Goal: Task Accomplishment & Management: Complete application form

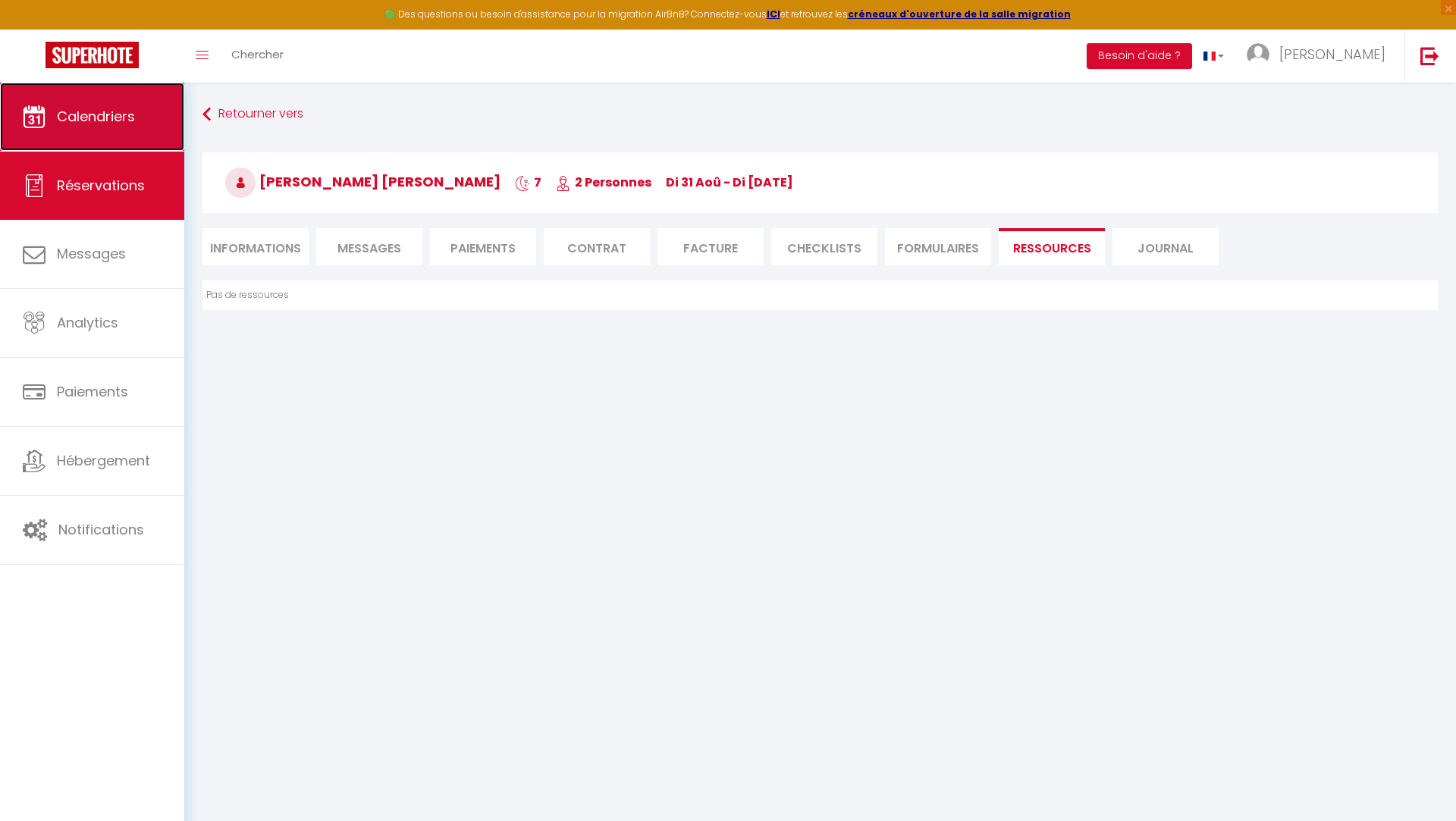
click at [112, 123] on span "Calendriers" at bounding box center [95, 116] width 78 height 19
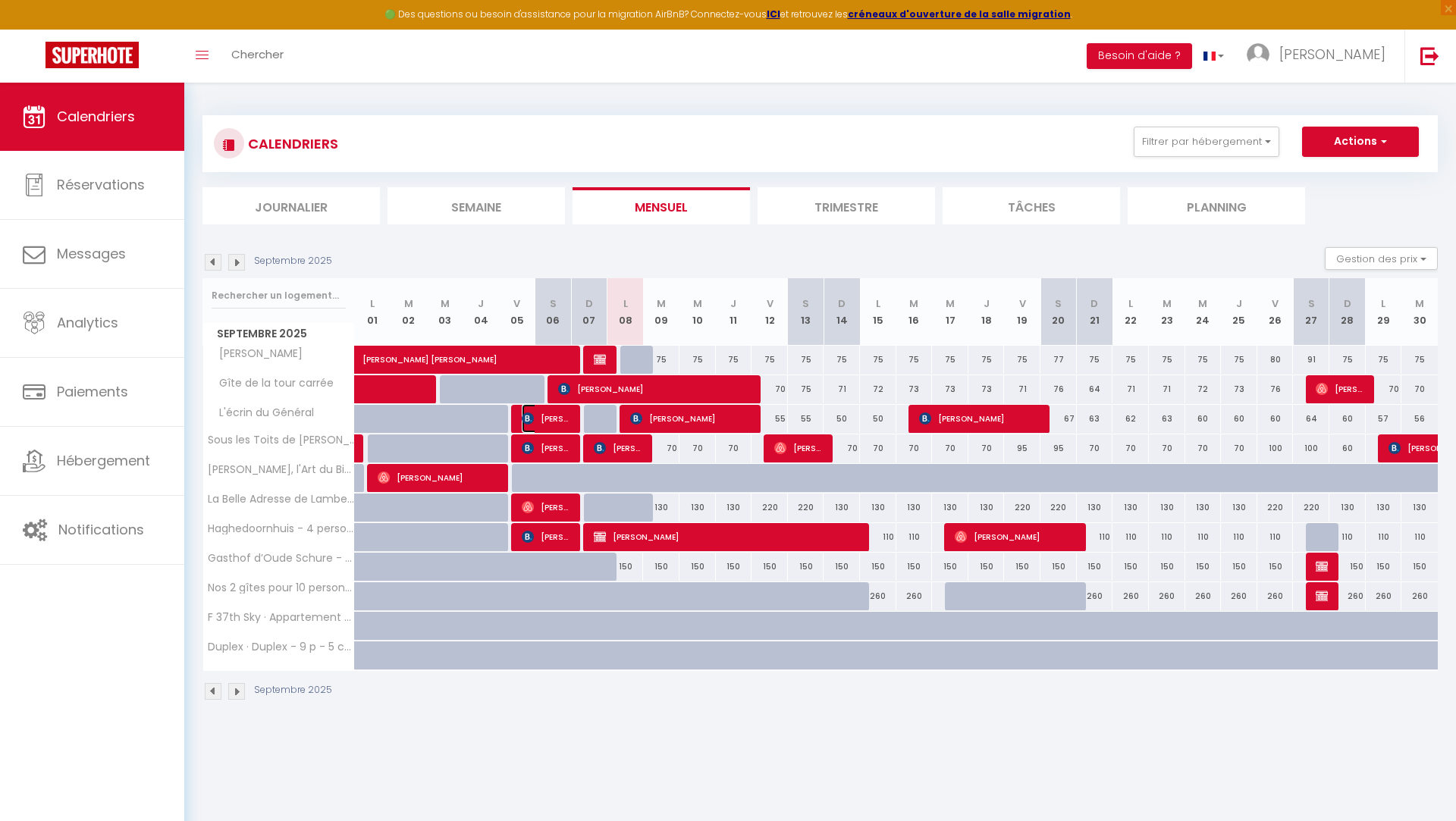
click at [559, 424] on span "[PERSON_NAME]" at bounding box center [545, 418] width 49 height 29
select select "OK"
select select "KO"
select select "0"
select select "1"
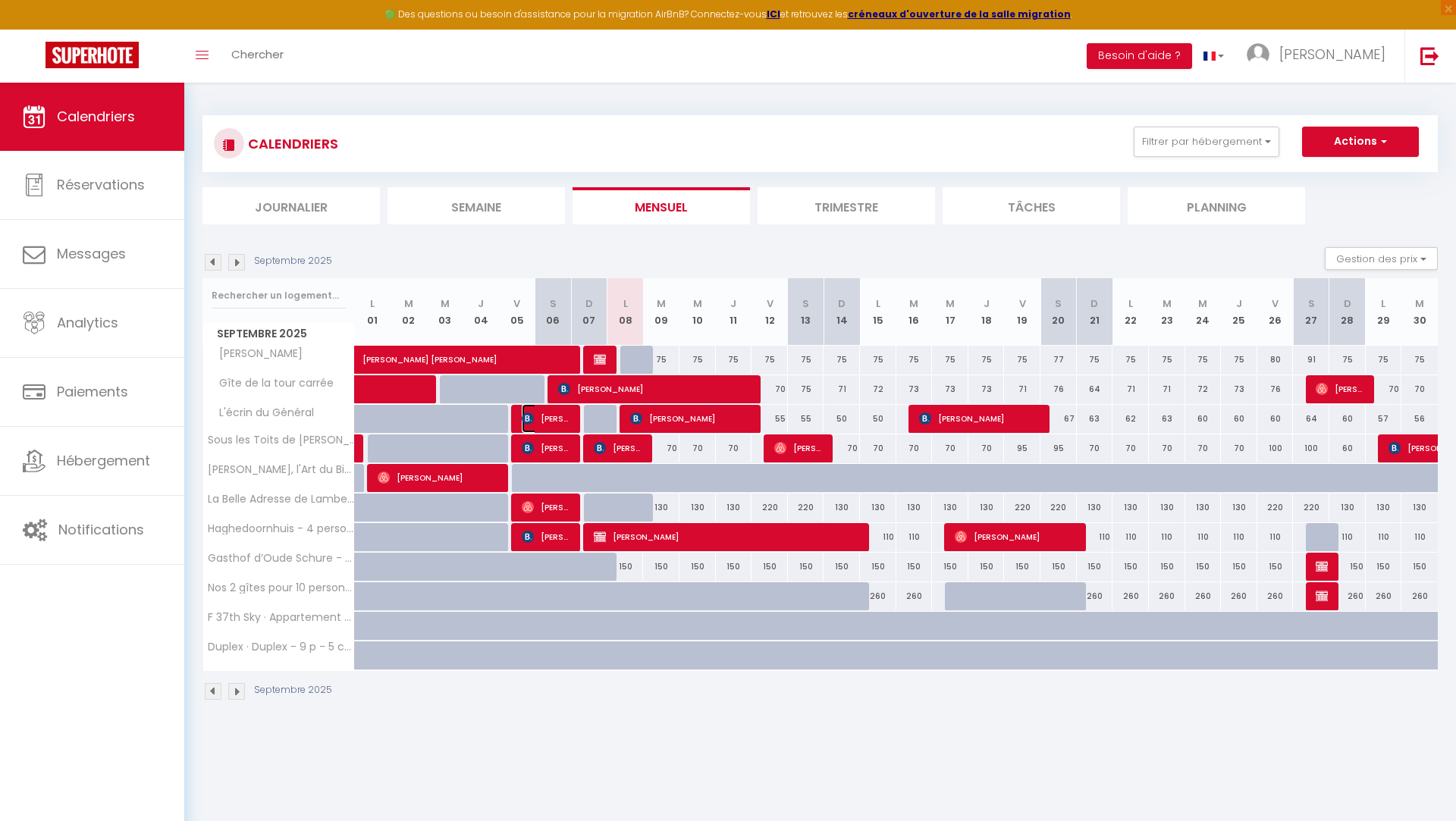
select select "1"
select select
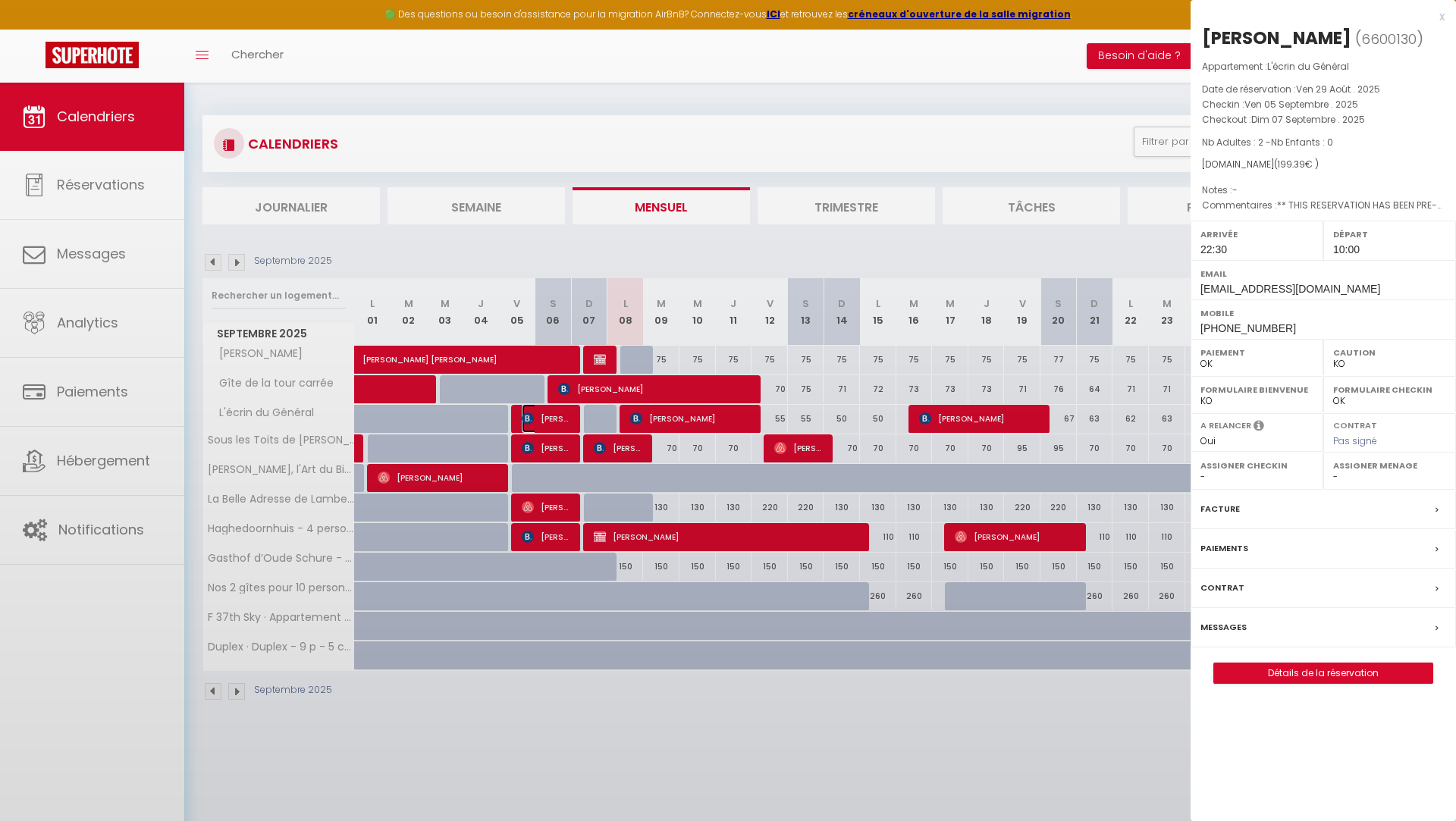
select select "36459"
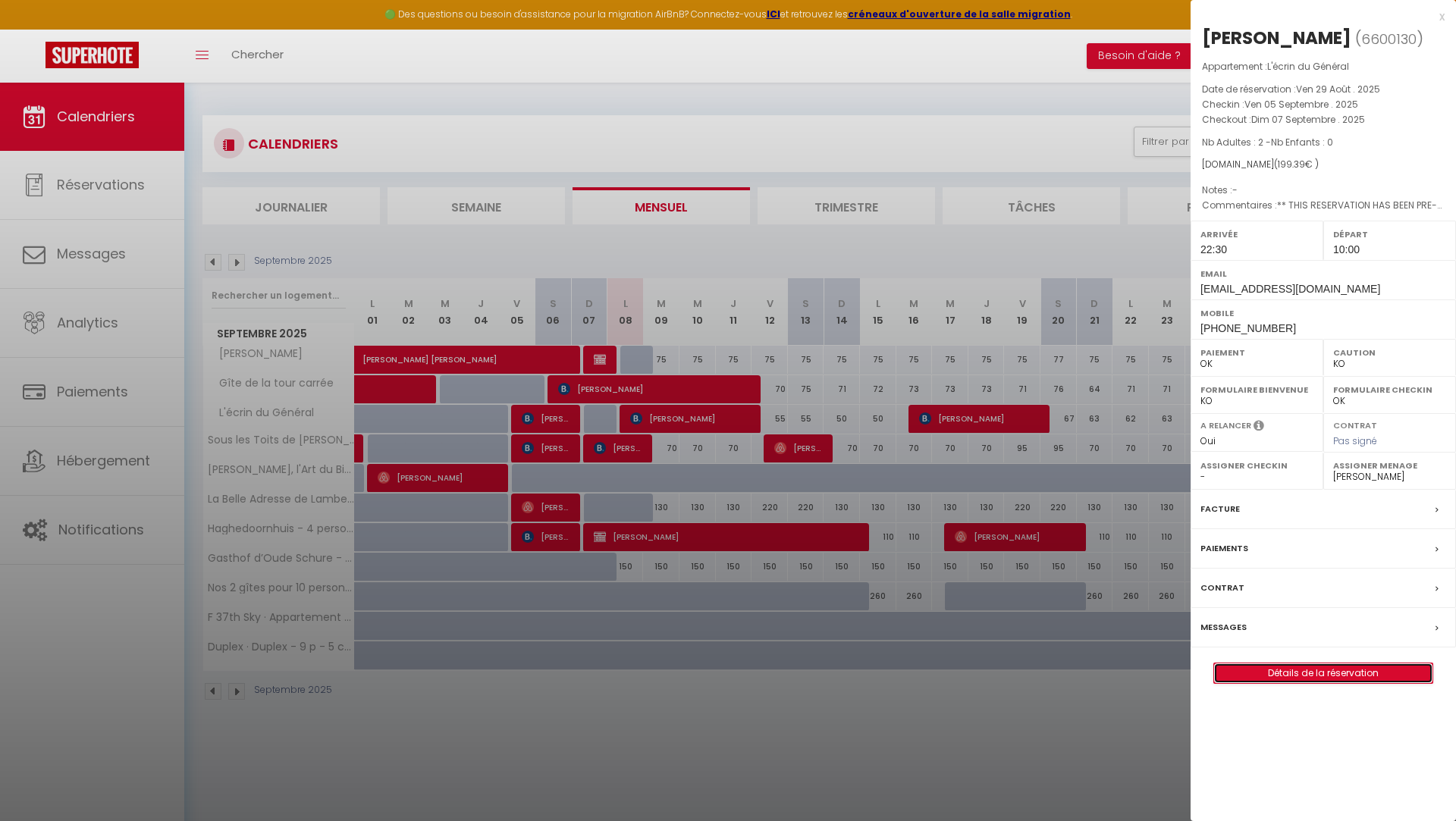
click at [1308, 675] on link "Détails de la réservation" at bounding box center [1323, 673] width 218 height 20
select select
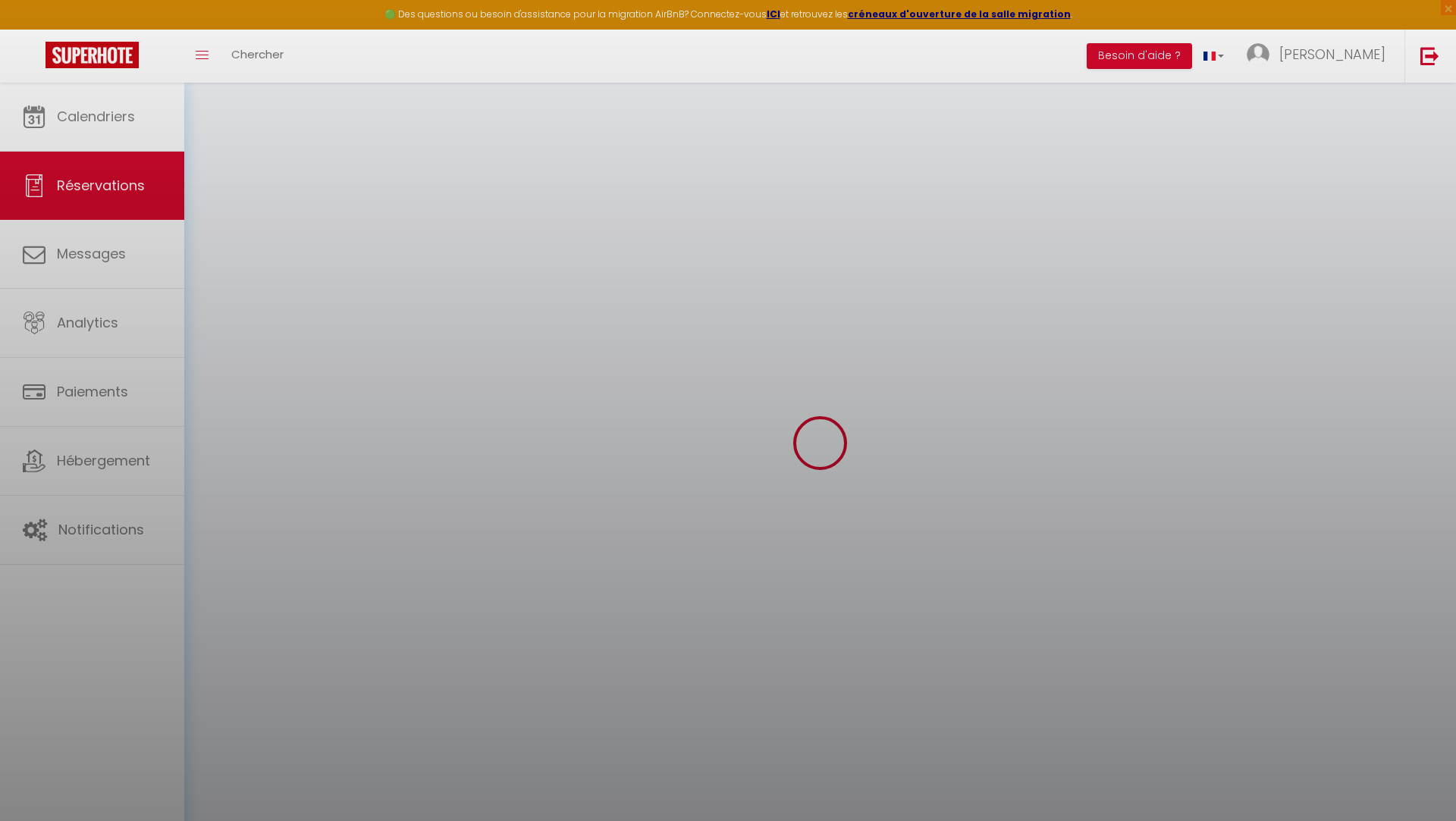
select select
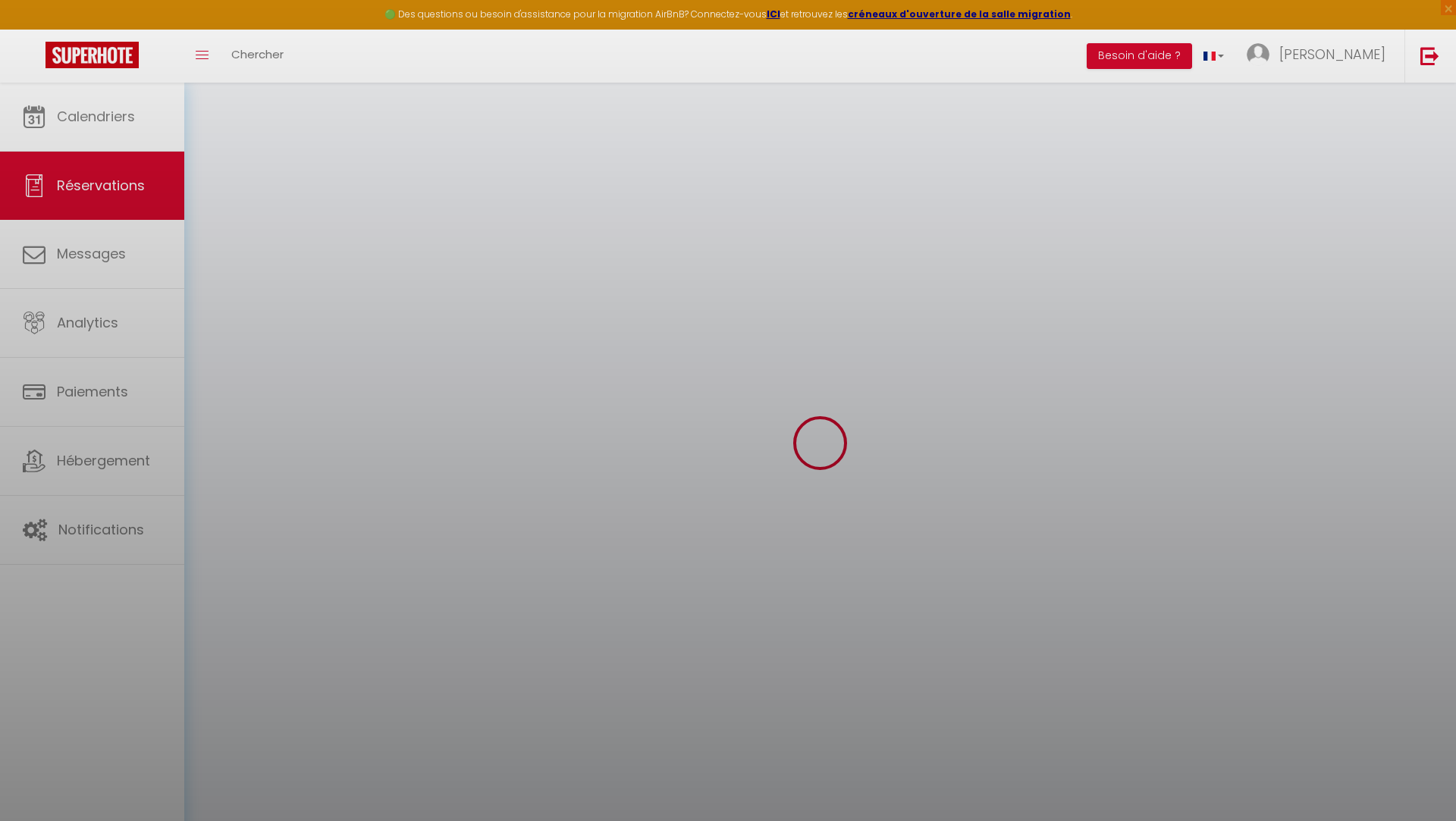
select select
checkbox input "false"
select select
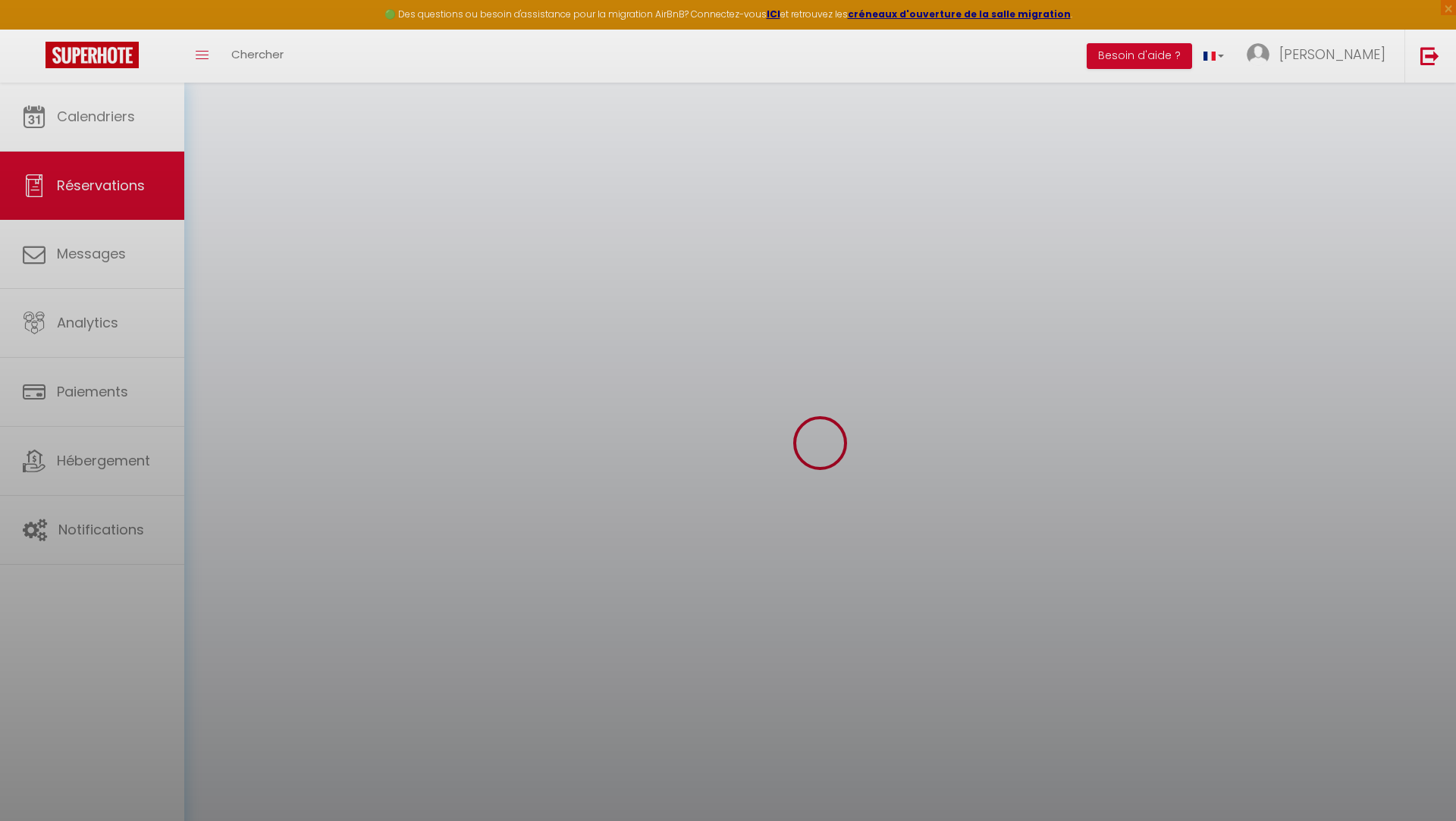
select select
checkbox input "false"
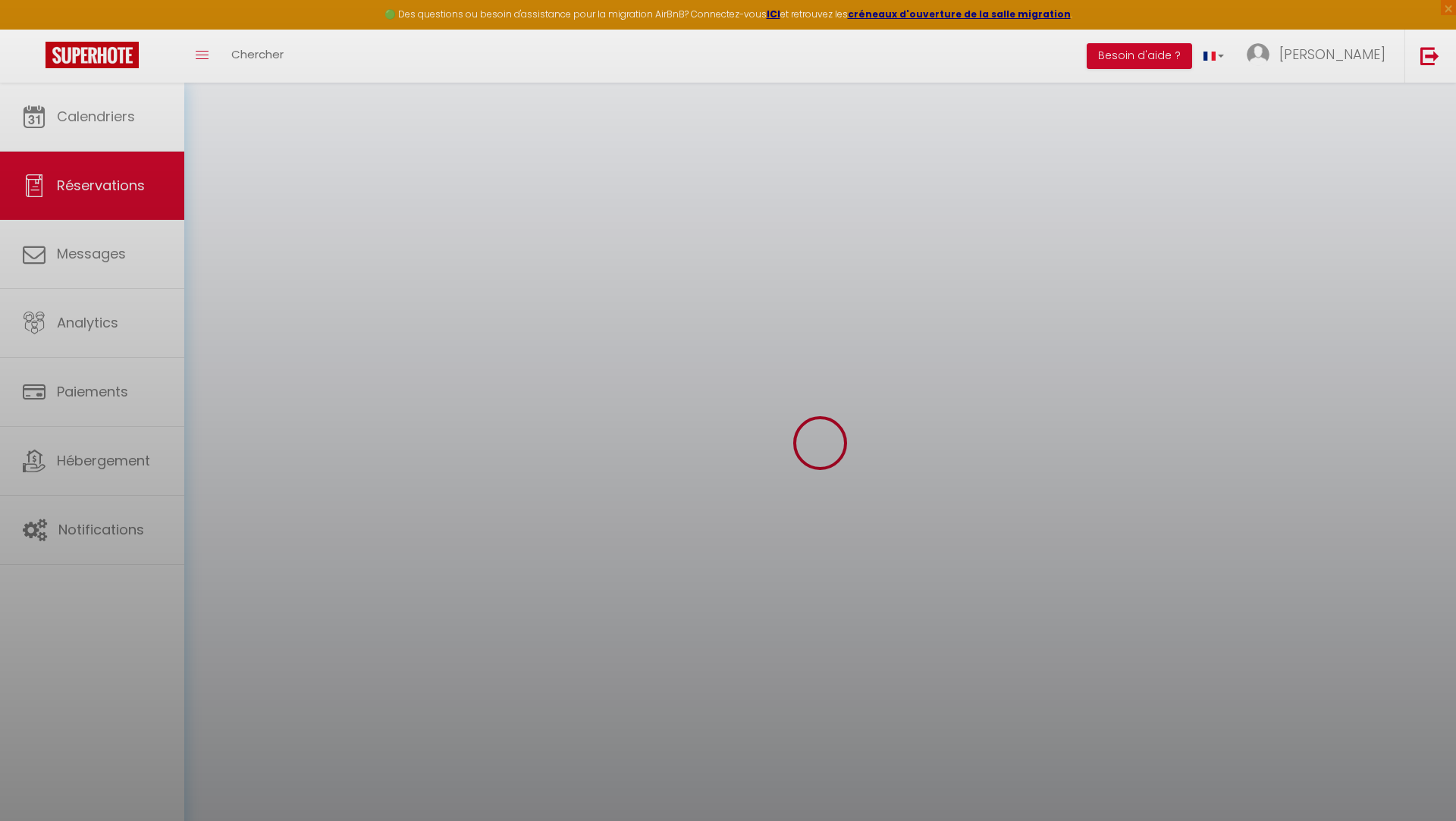
select select
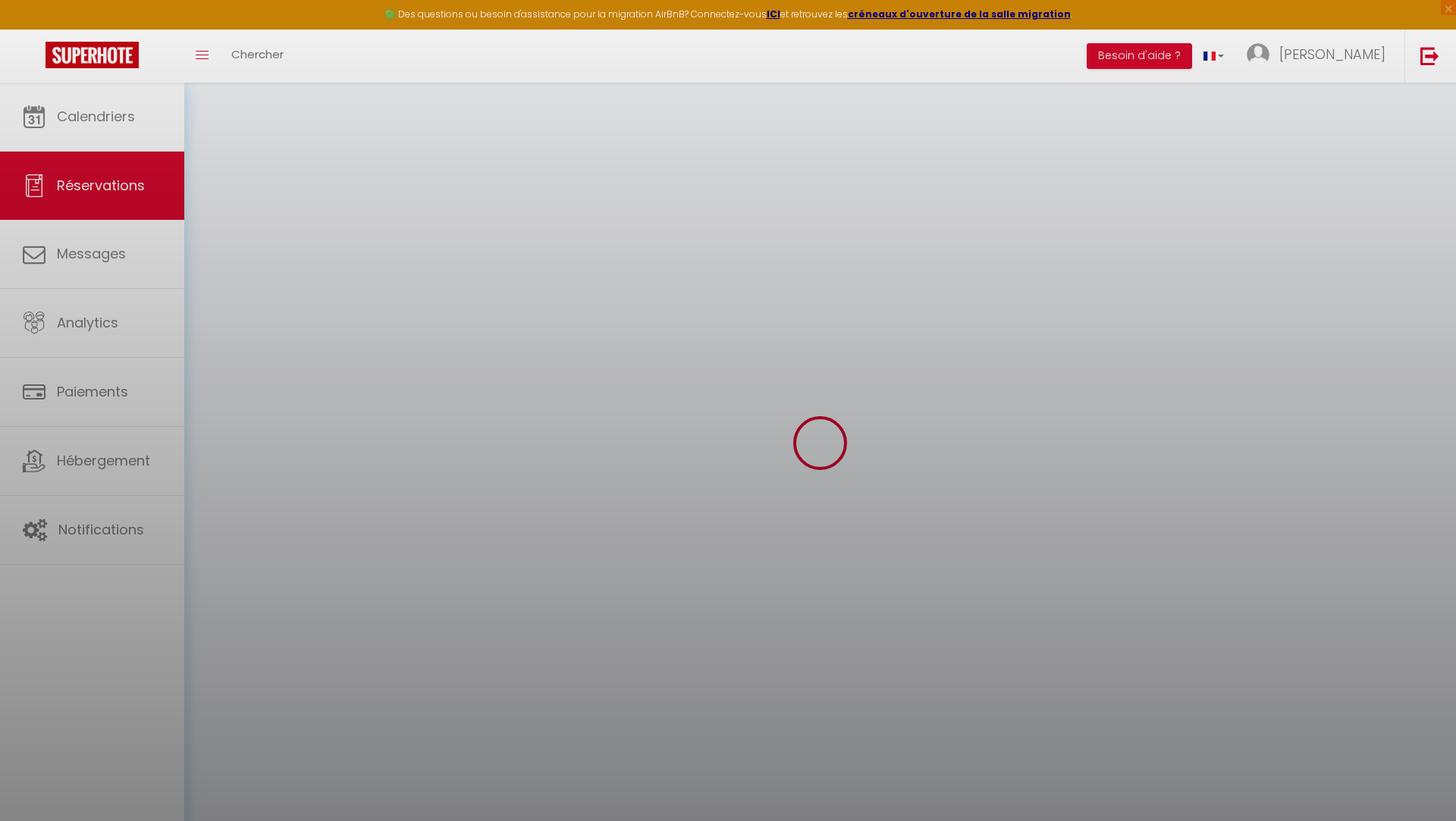
select select
checkbox input "false"
select select
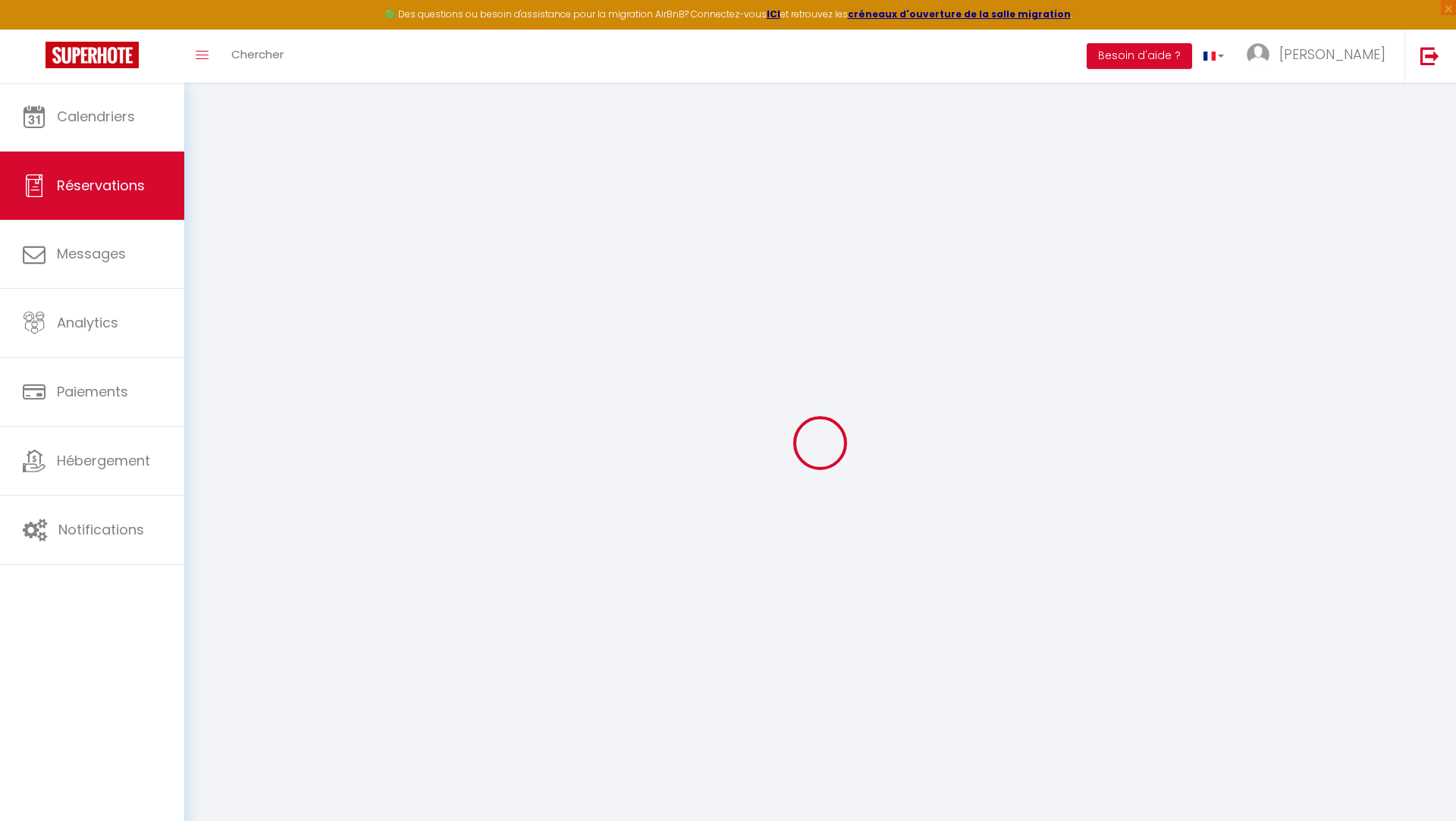
type input "[PERSON_NAME]"
type input "Kalfon"
type input "[EMAIL_ADDRESS][DOMAIN_NAME]"
type input "[PHONE_NUMBER]"
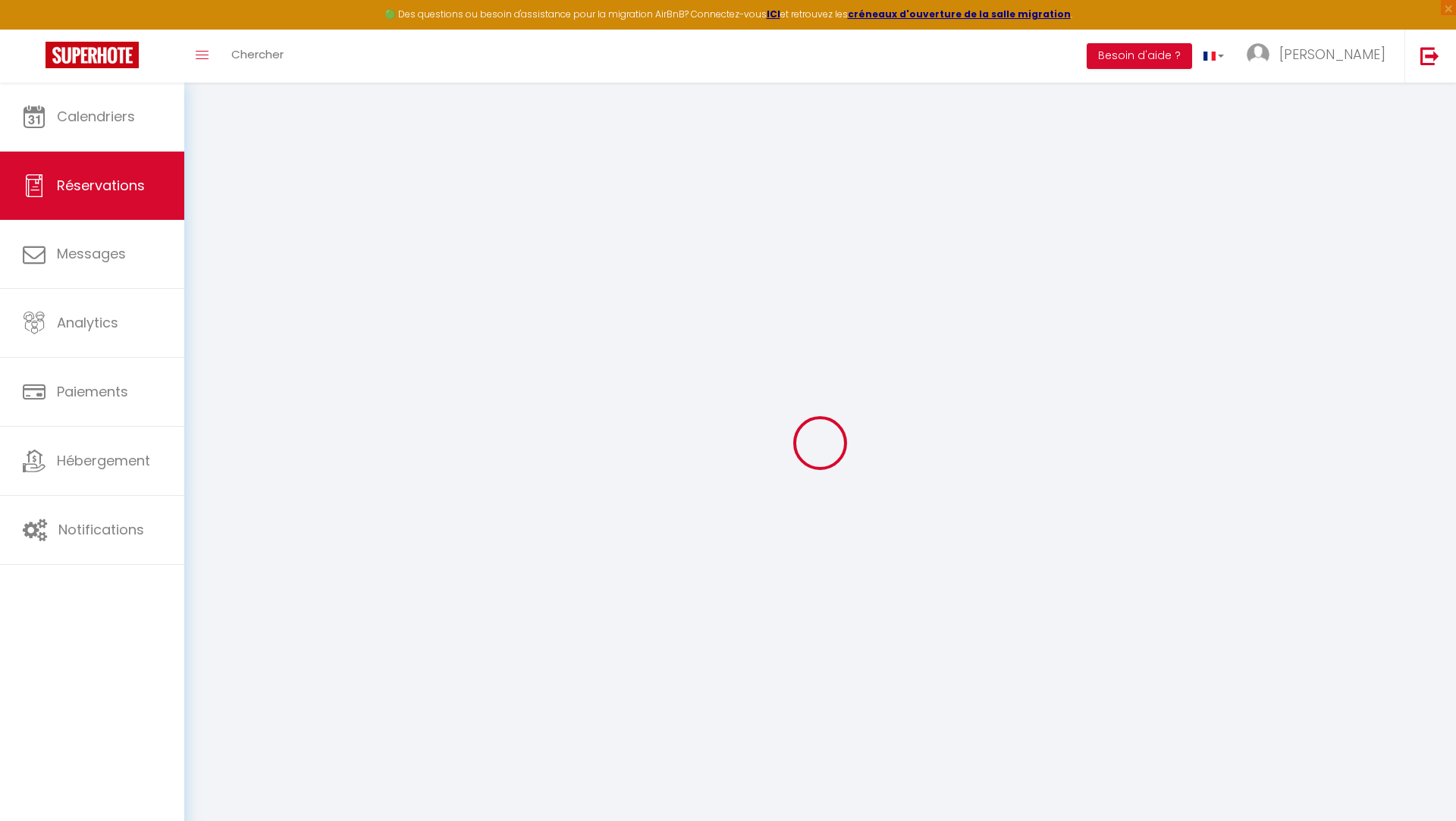
type input "0666708448"
type input "."
select select "FR"
type input "32.67"
type input "2.79"
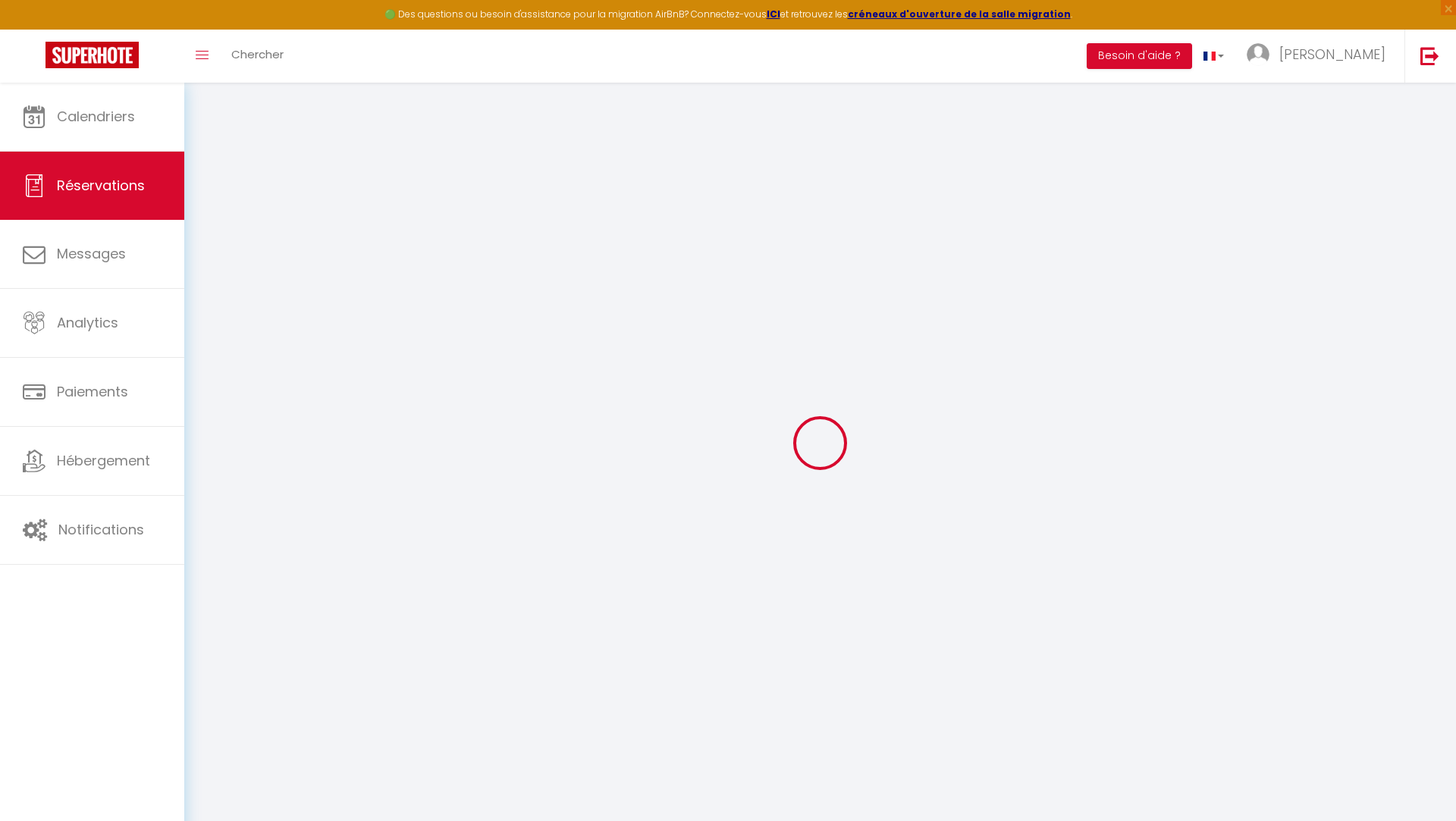
select select "47950"
select select "1"
select select
type input "2"
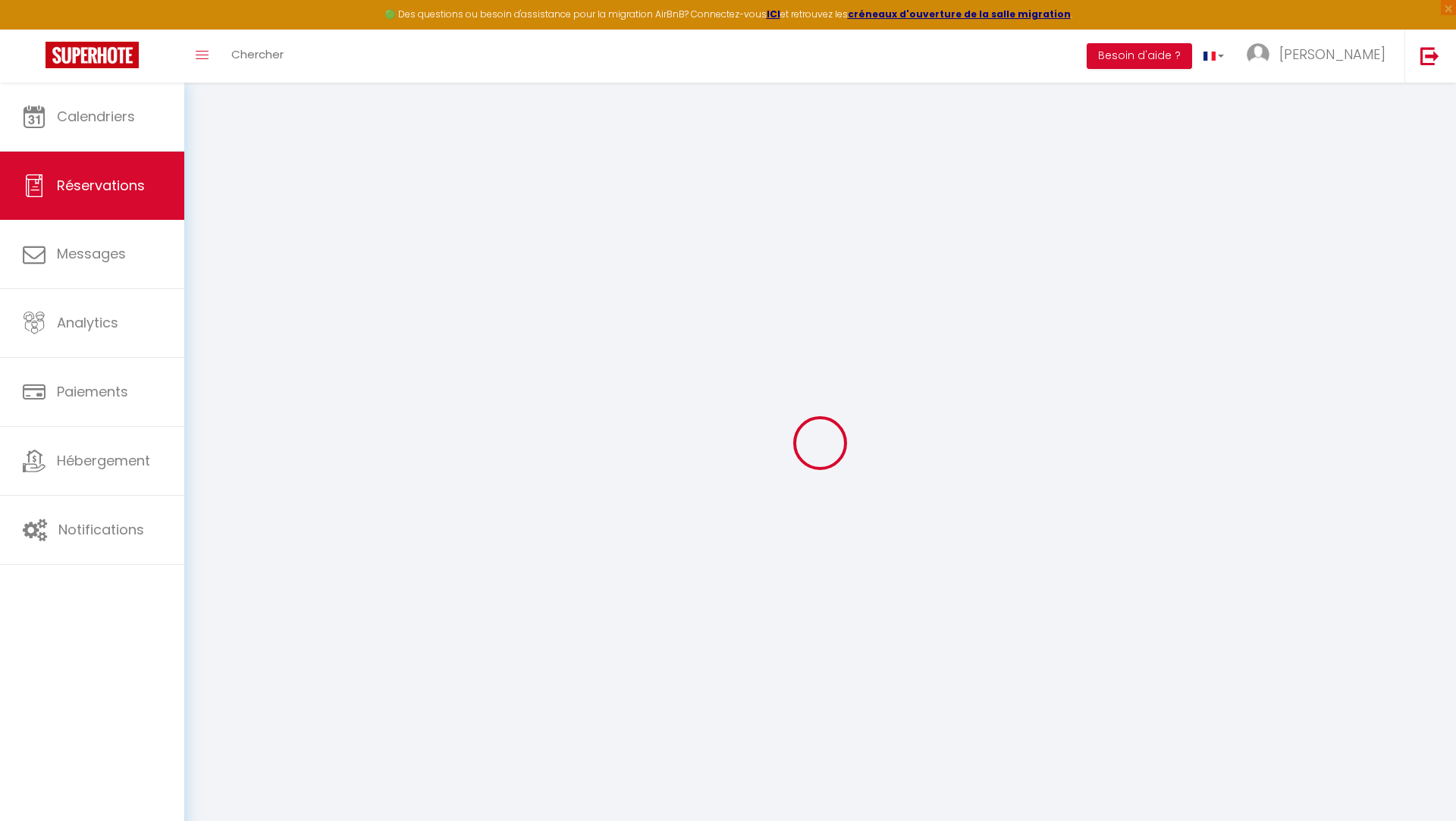
select select "12"
select select
type input "144.18"
checkbox input "false"
type input "0"
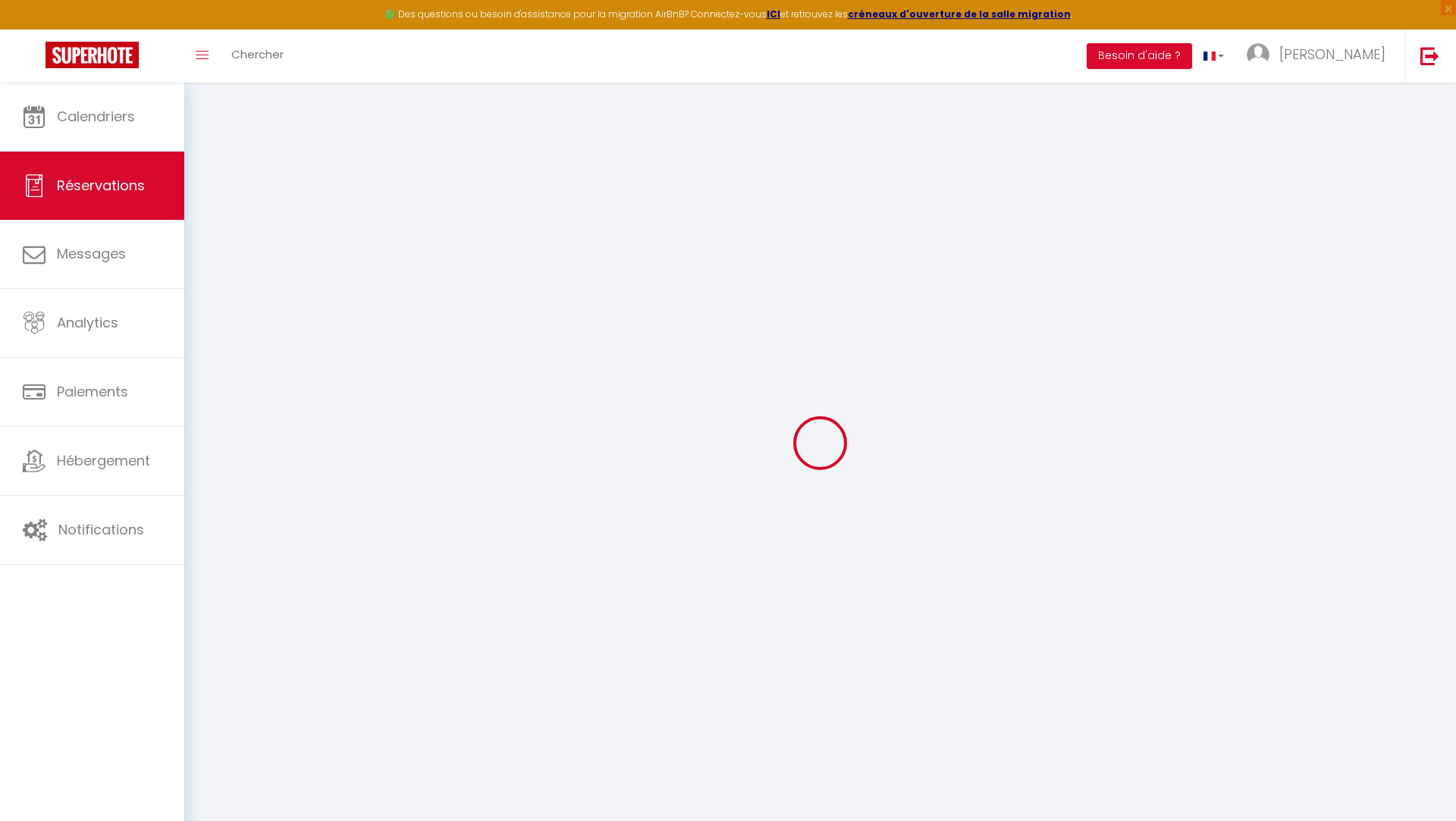
select select "2"
type input "0"
select select
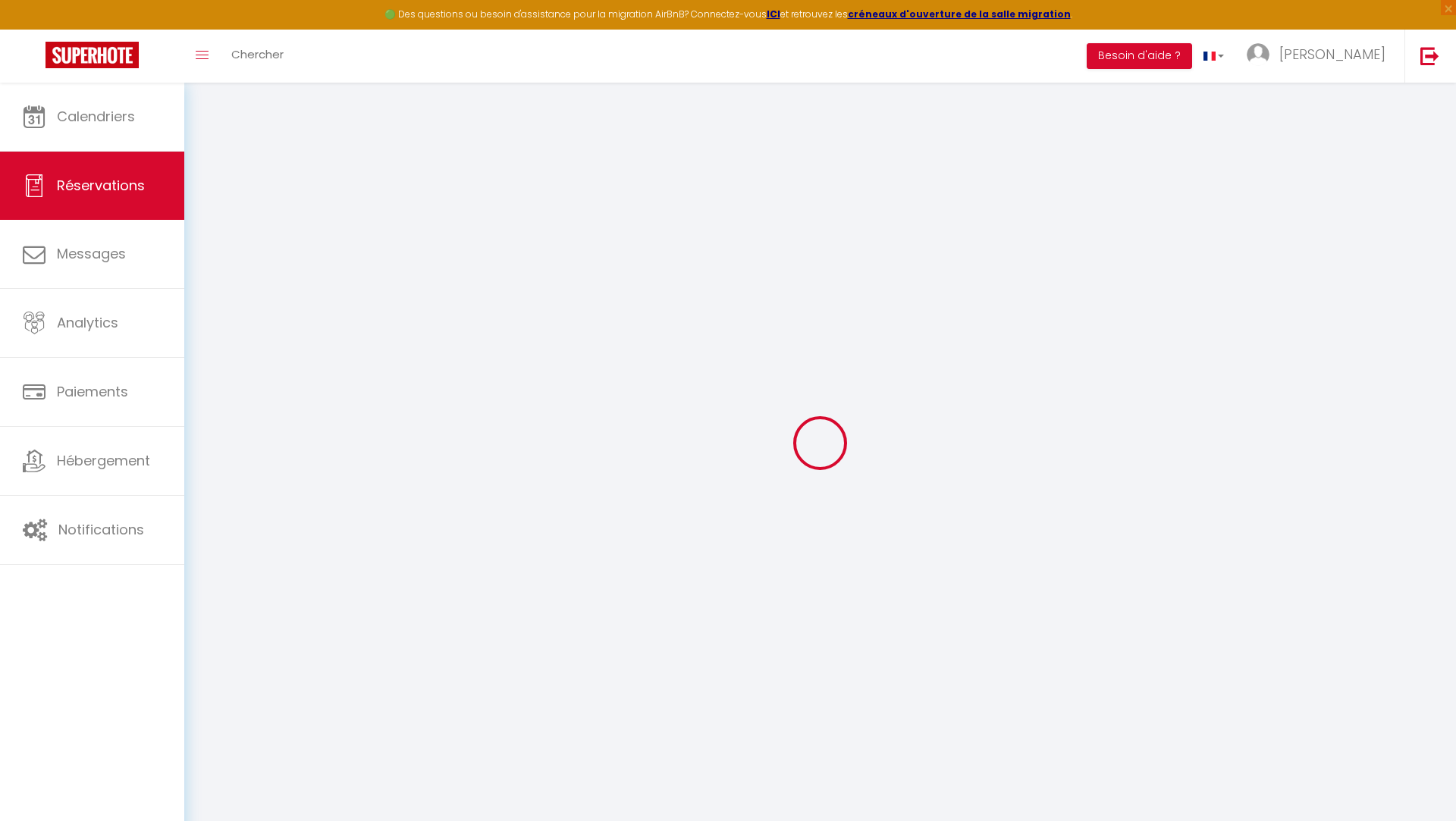
select select
select select "14"
checkbox input "false"
select select
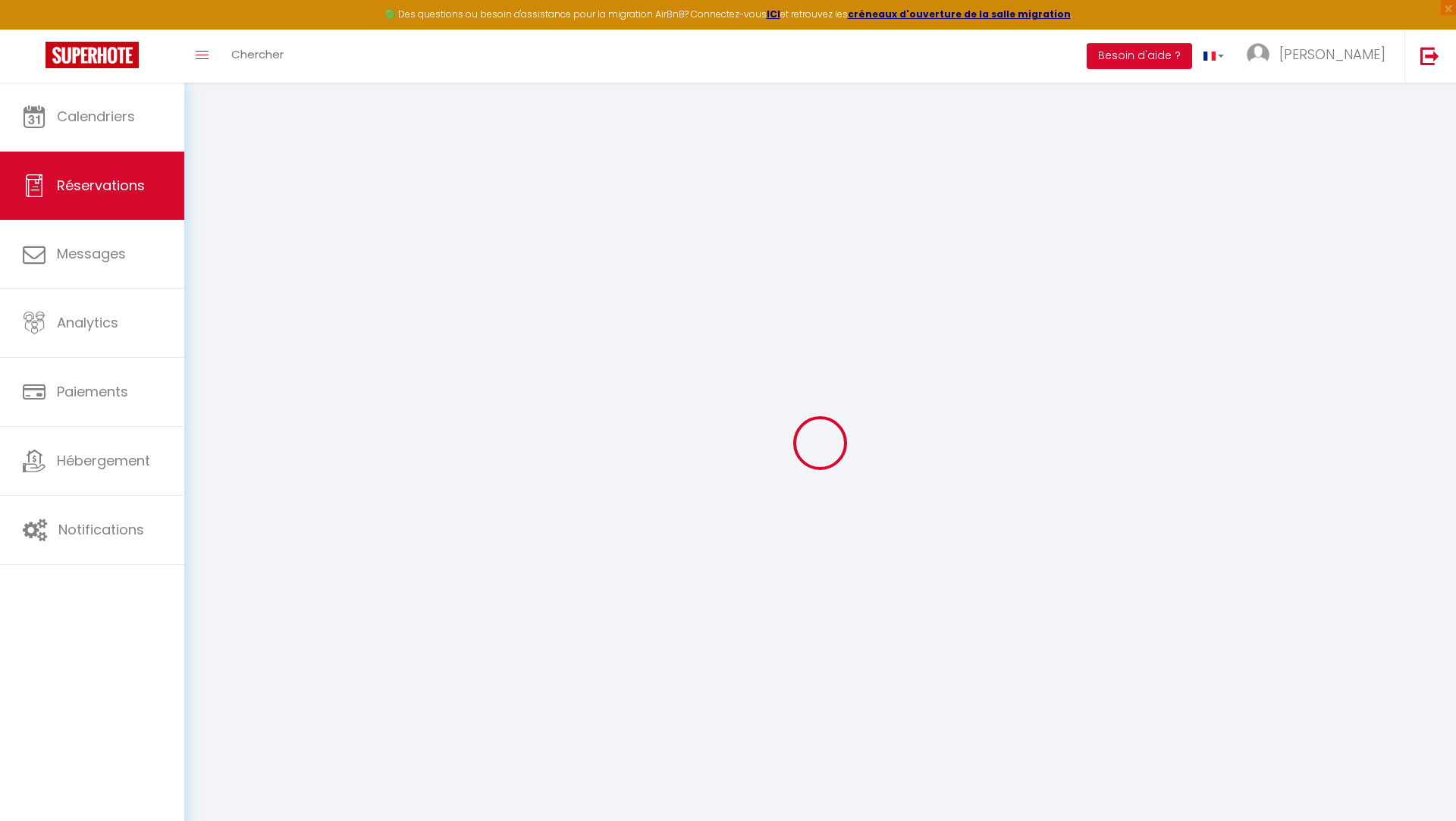
checkbox input "false"
select select
checkbox input "false"
type textarea "** THIS RESERVATION HAS BEEN PRE-PAID ** BOOKING NOTE : Payment charge is EUR 2…"
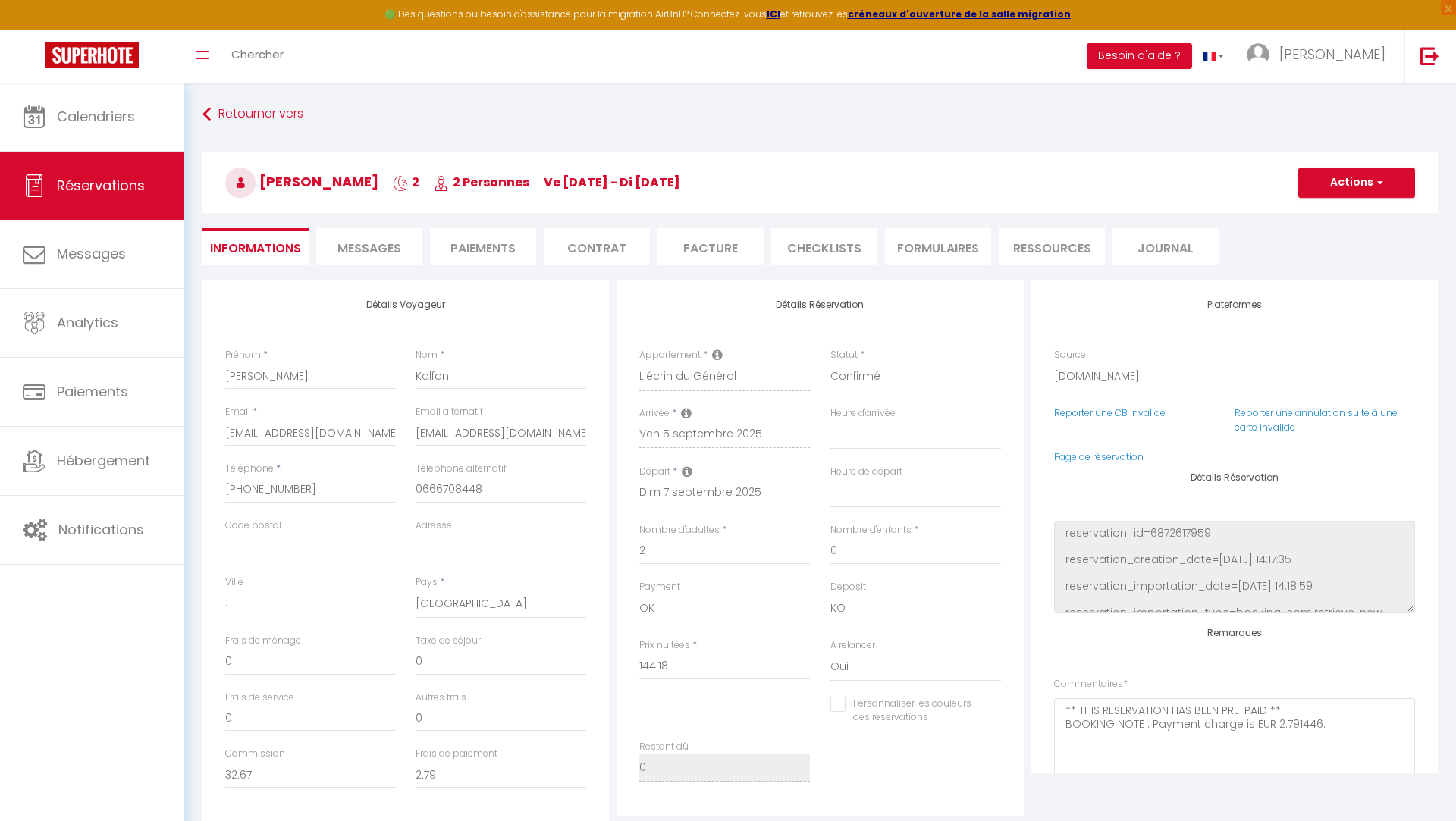
type input "48"
type input "7.21"
select select
checkbox input "false"
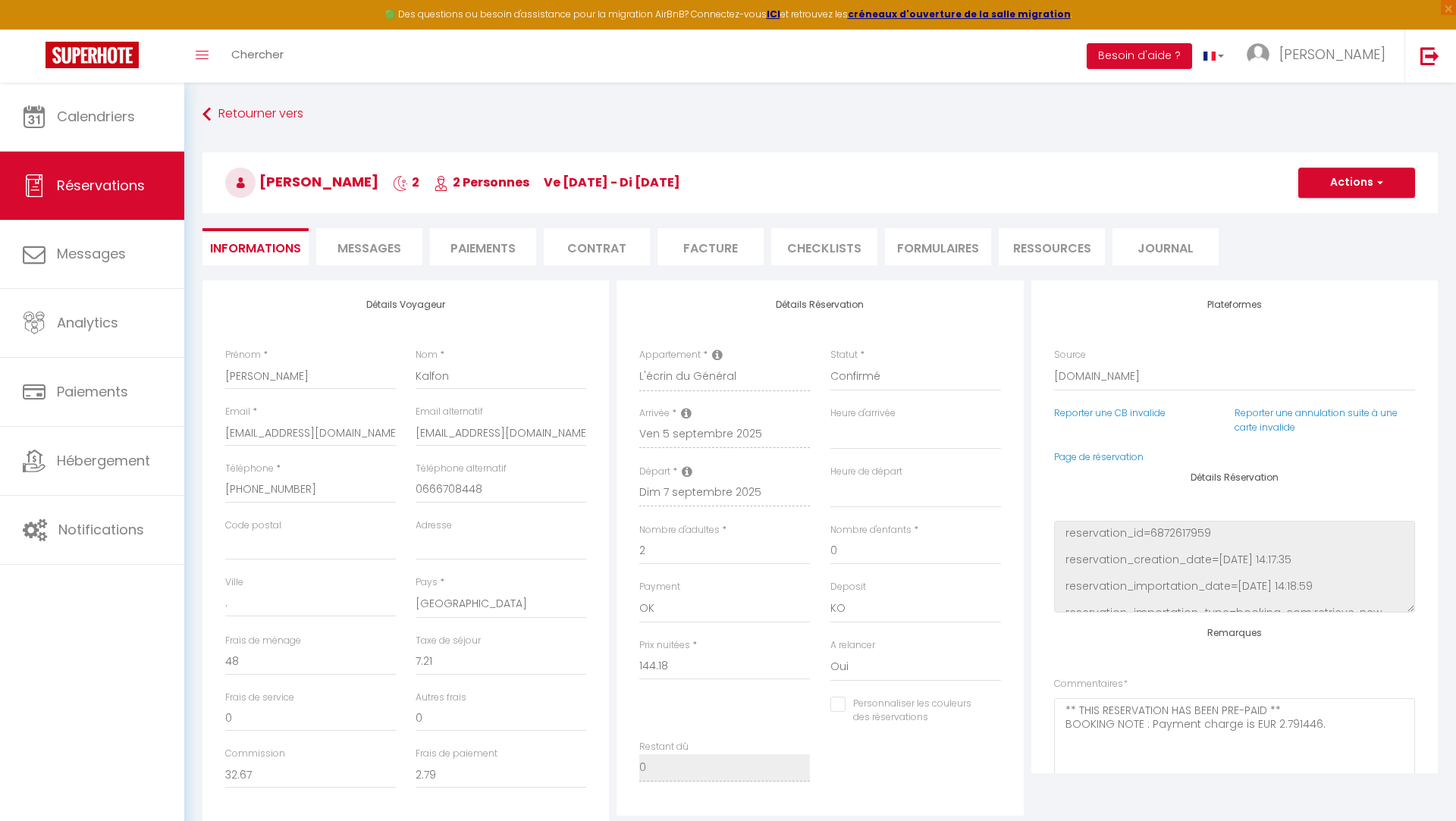
select select "22:30"
select select "10:00"
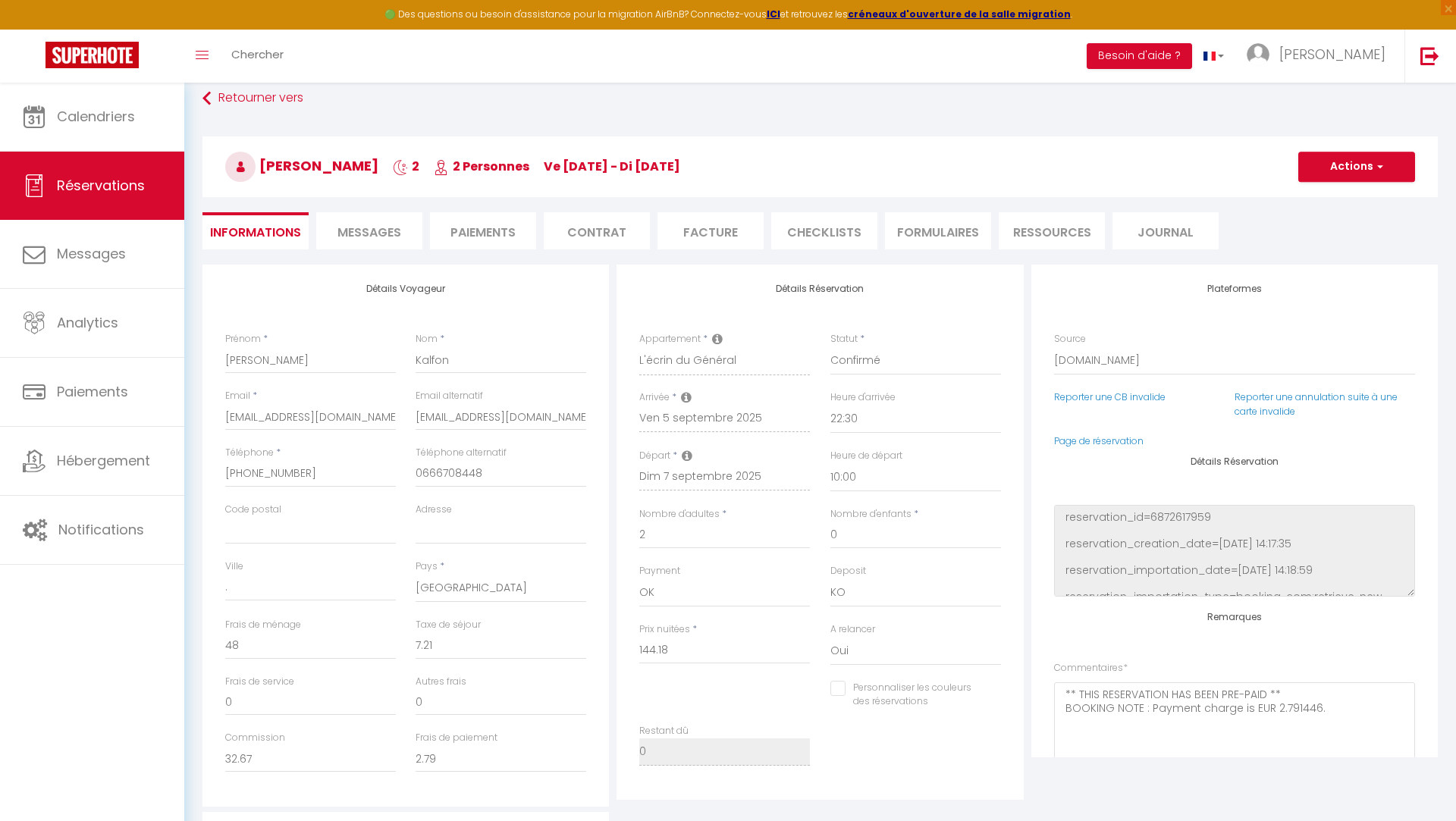
scroll to position [19, 0]
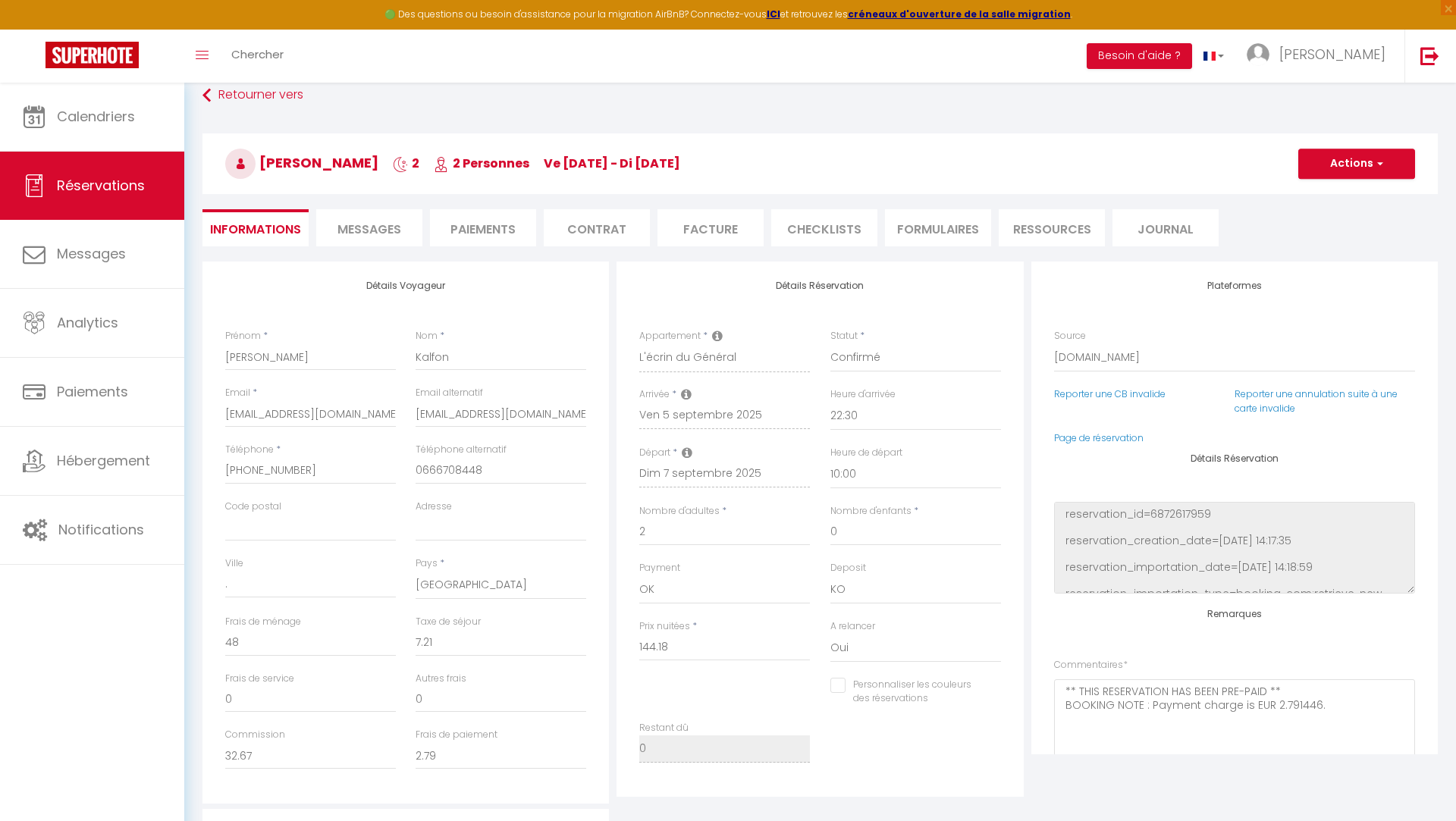
click at [1017, 234] on li "Ressources" at bounding box center [1051, 227] width 106 height 37
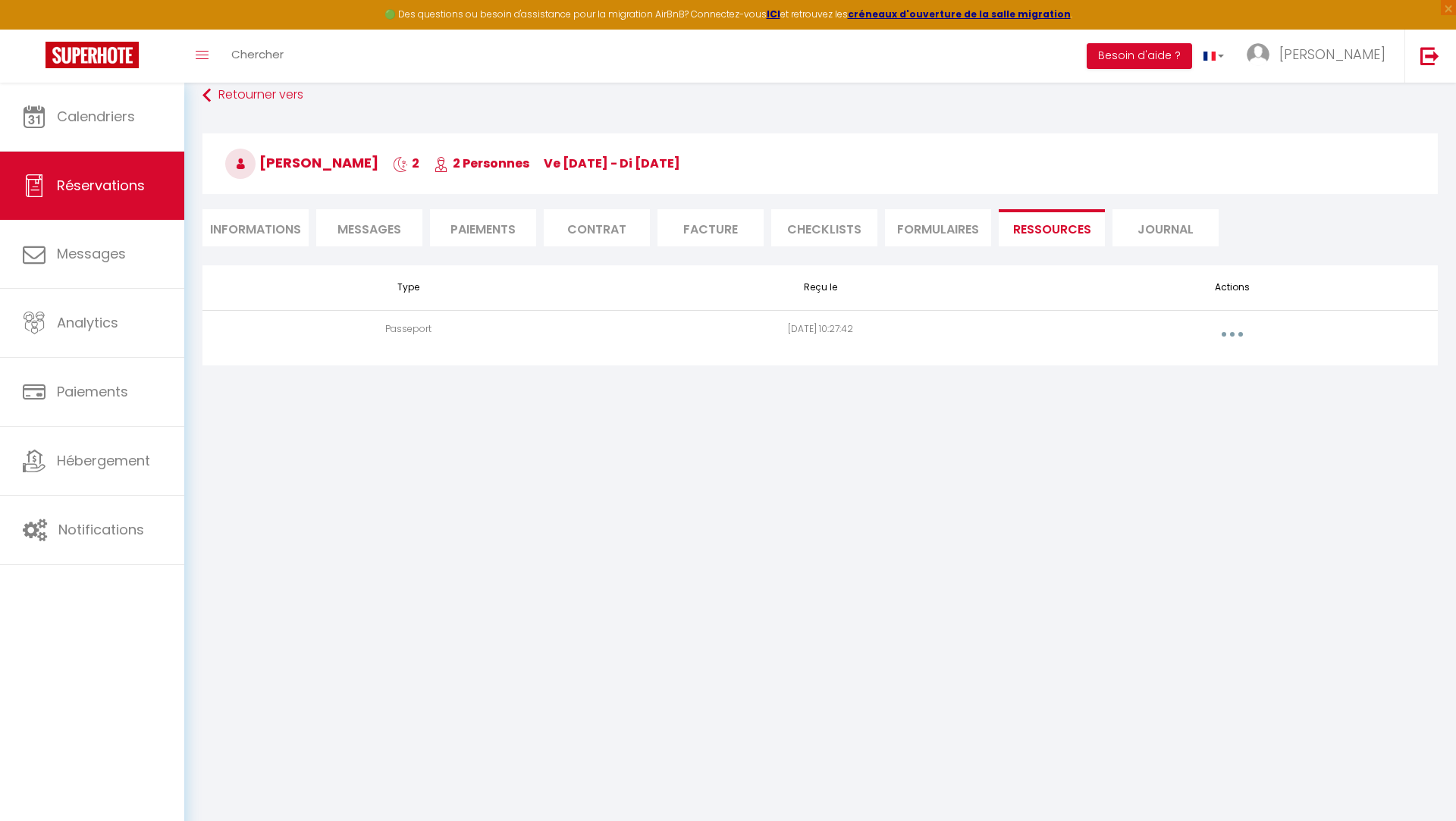
click at [1227, 334] on button "button" at bounding box center [1232, 334] width 43 height 24
click at [1182, 363] on link "Voir le document" at bounding box center [1192, 369] width 113 height 26
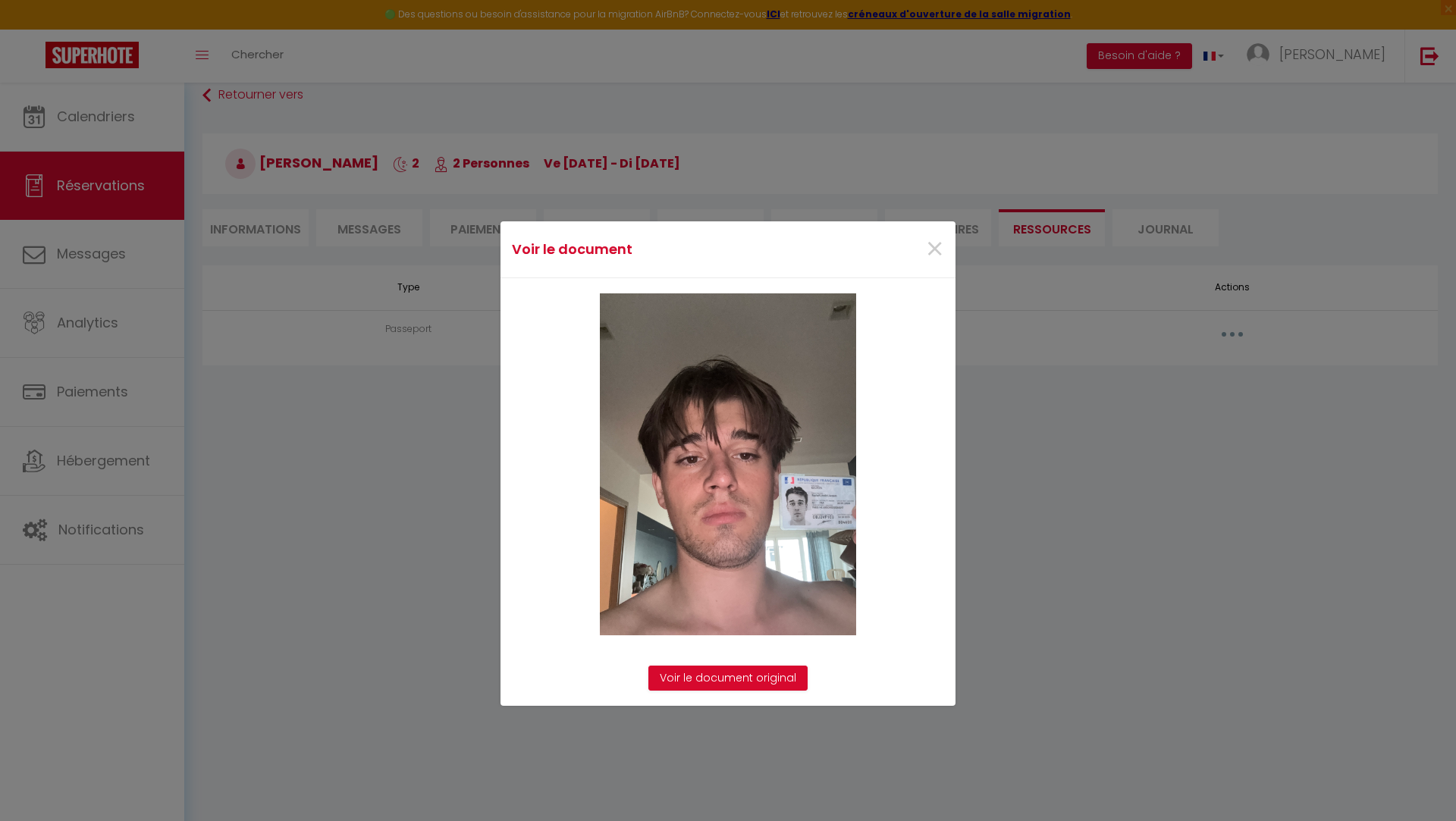
click at [823, 514] on img at bounding box center [728, 464] width 257 height 342
click at [742, 680] on link "Voir le document original" at bounding box center [728, 679] width 160 height 26
click at [932, 252] on span "×" at bounding box center [934, 250] width 19 height 46
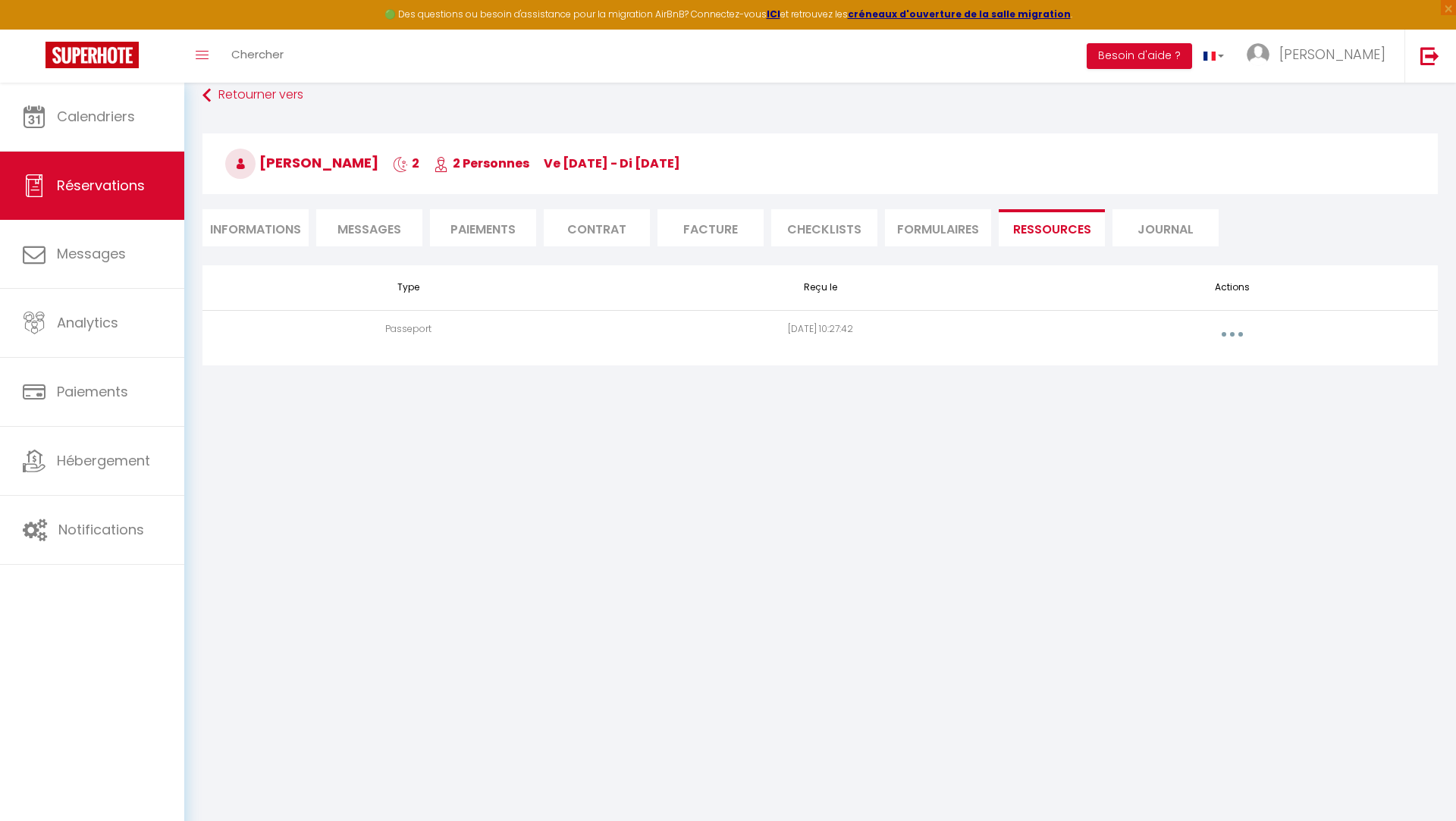
click at [950, 224] on li "FORMULAIRES" at bounding box center [938, 227] width 106 height 37
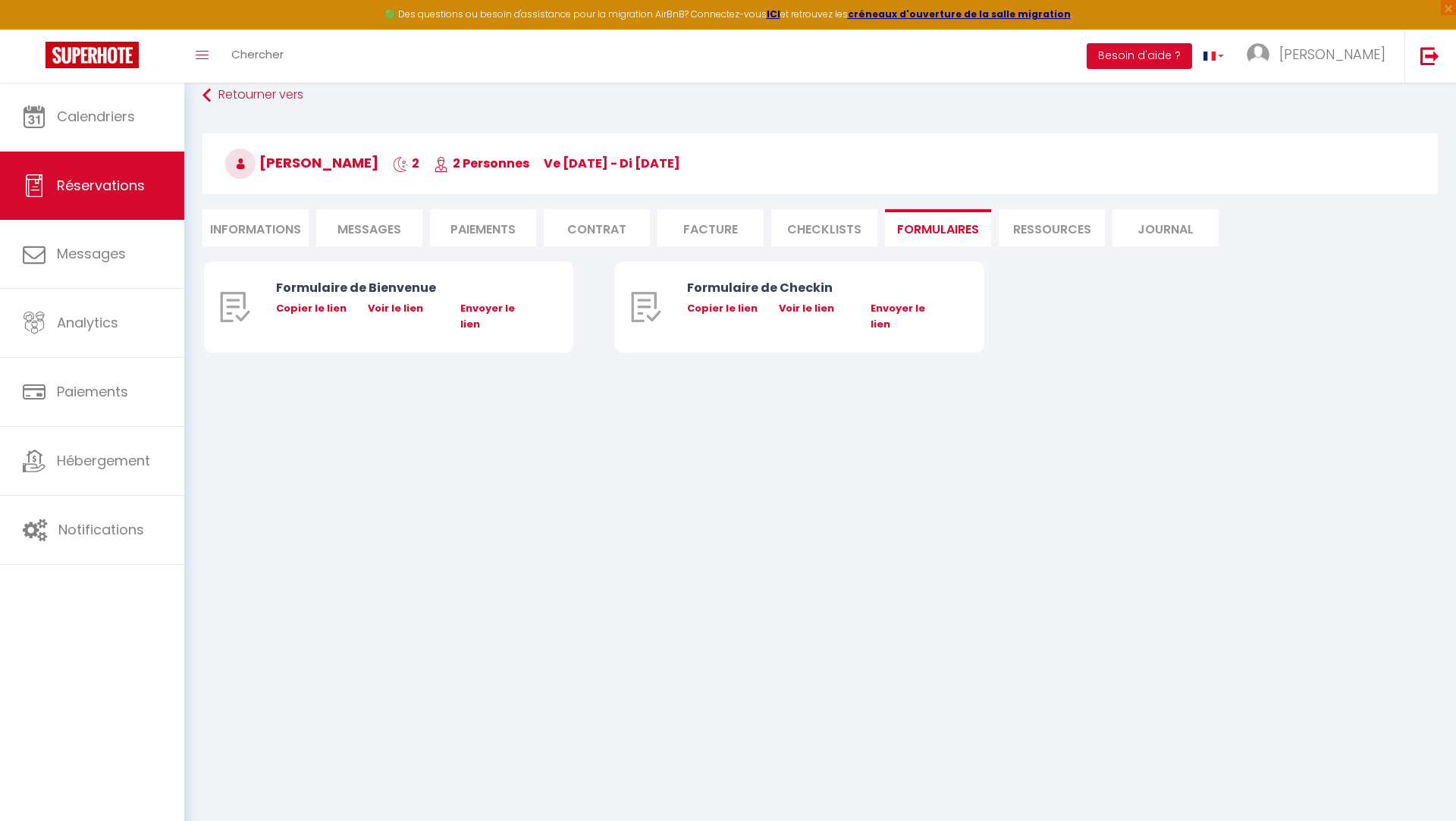
click at [266, 233] on li "Informations" at bounding box center [255, 227] width 106 height 37
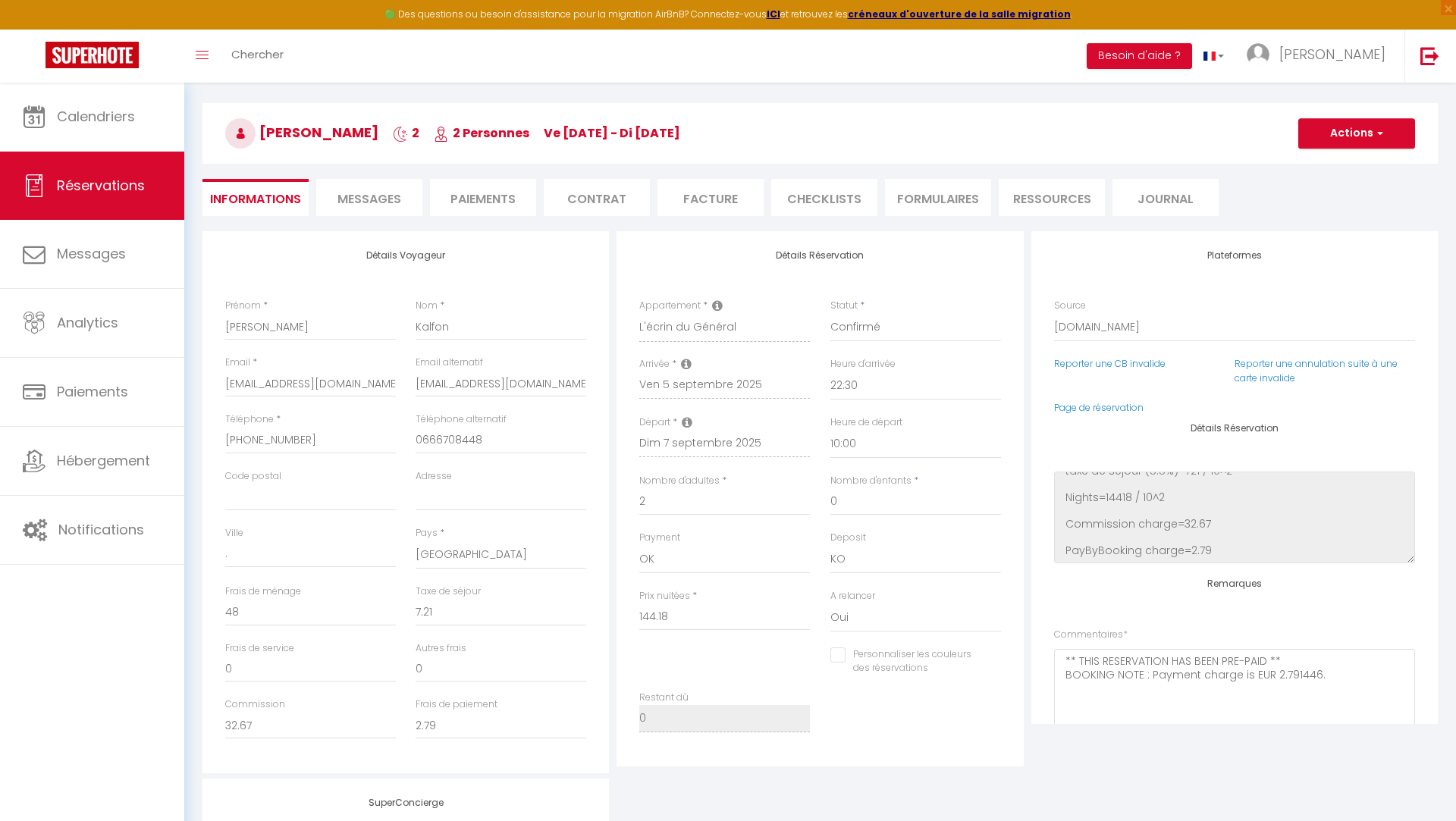
scroll to position [25, 0]
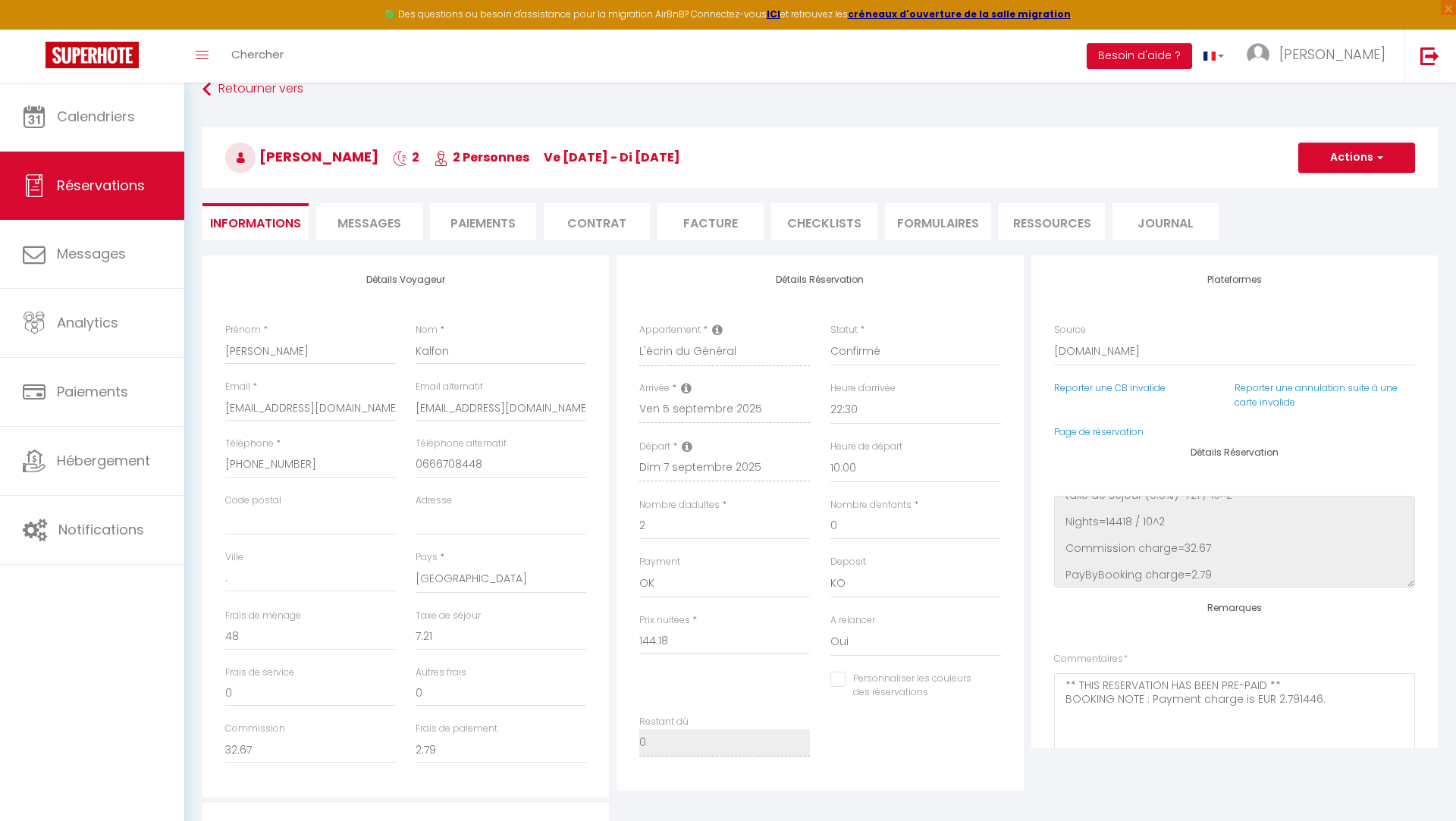
click at [831, 198] on div "Retourner vers [PERSON_NAME] 2 2 Personnes ve [DATE] - di [DATE] Actions Enregi…" at bounding box center [820, 165] width 1255 height 179
click at [867, 207] on li "CHECKLISTS" at bounding box center [824, 221] width 106 height 37
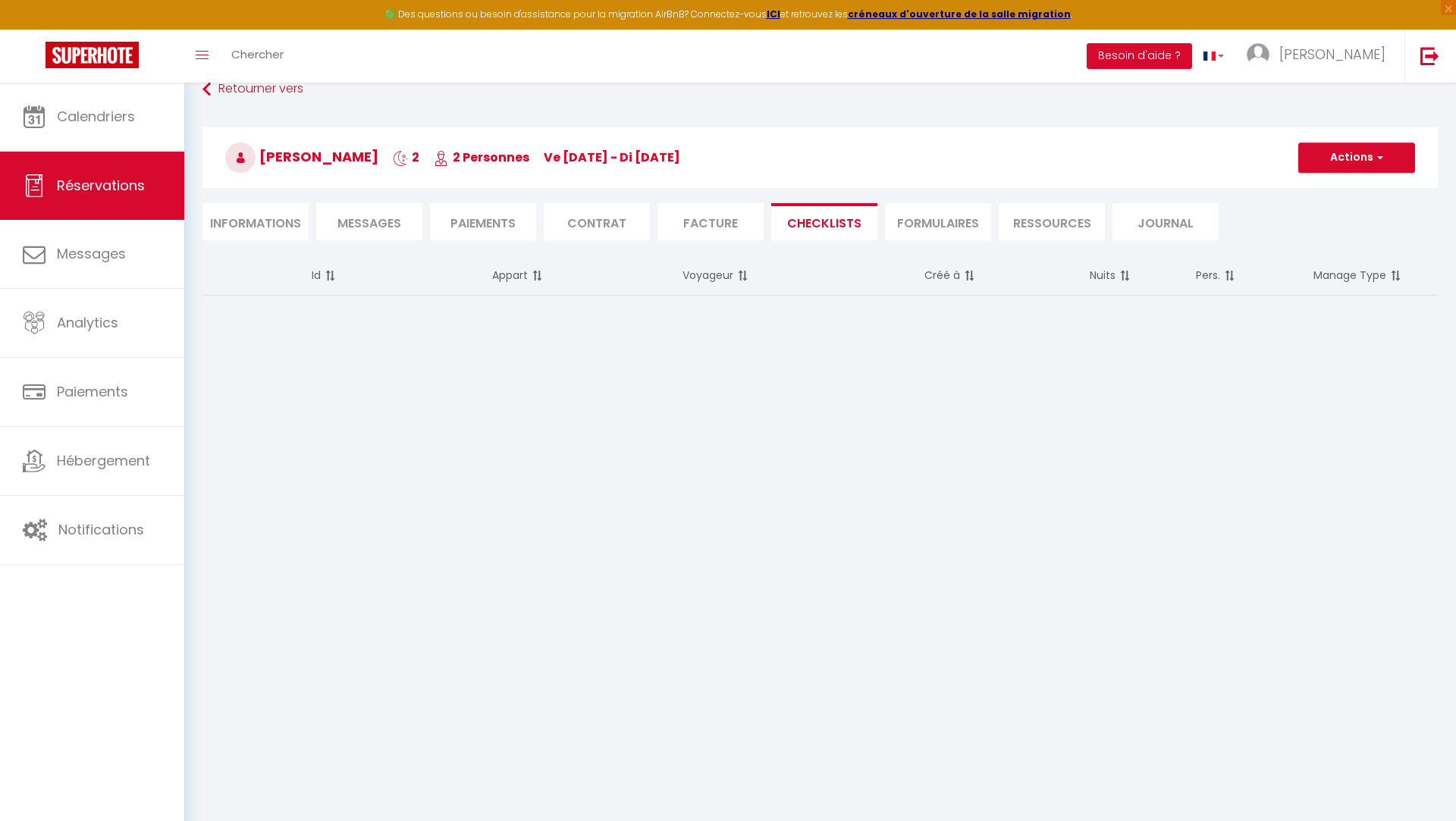
click at [965, 221] on li "FORMULAIRES" at bounding box center [938, 221] width 106 height 37
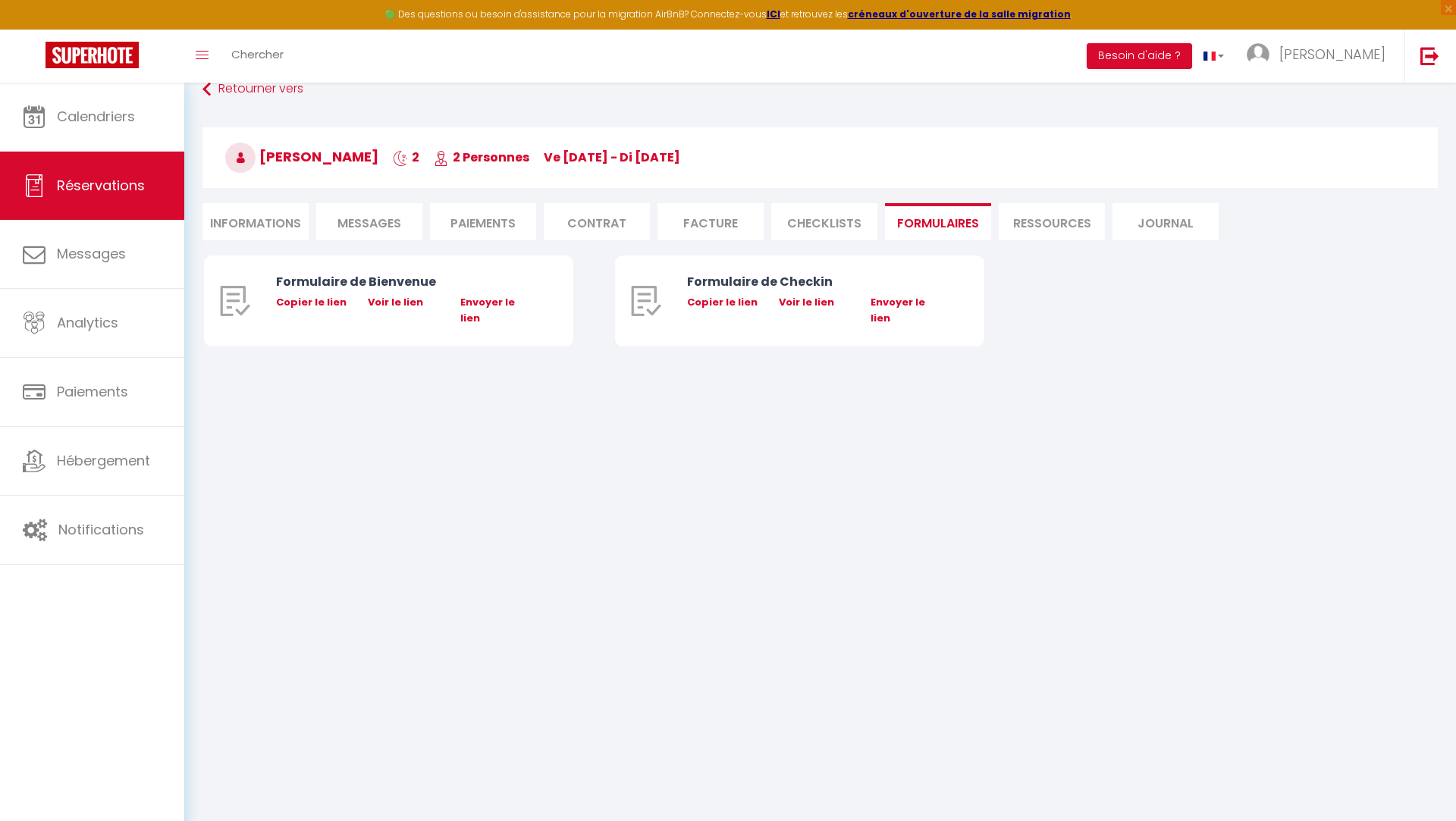
click at [1030, 227] on li "Ressources" at bounding box center [1051, 221] width 106 height 37
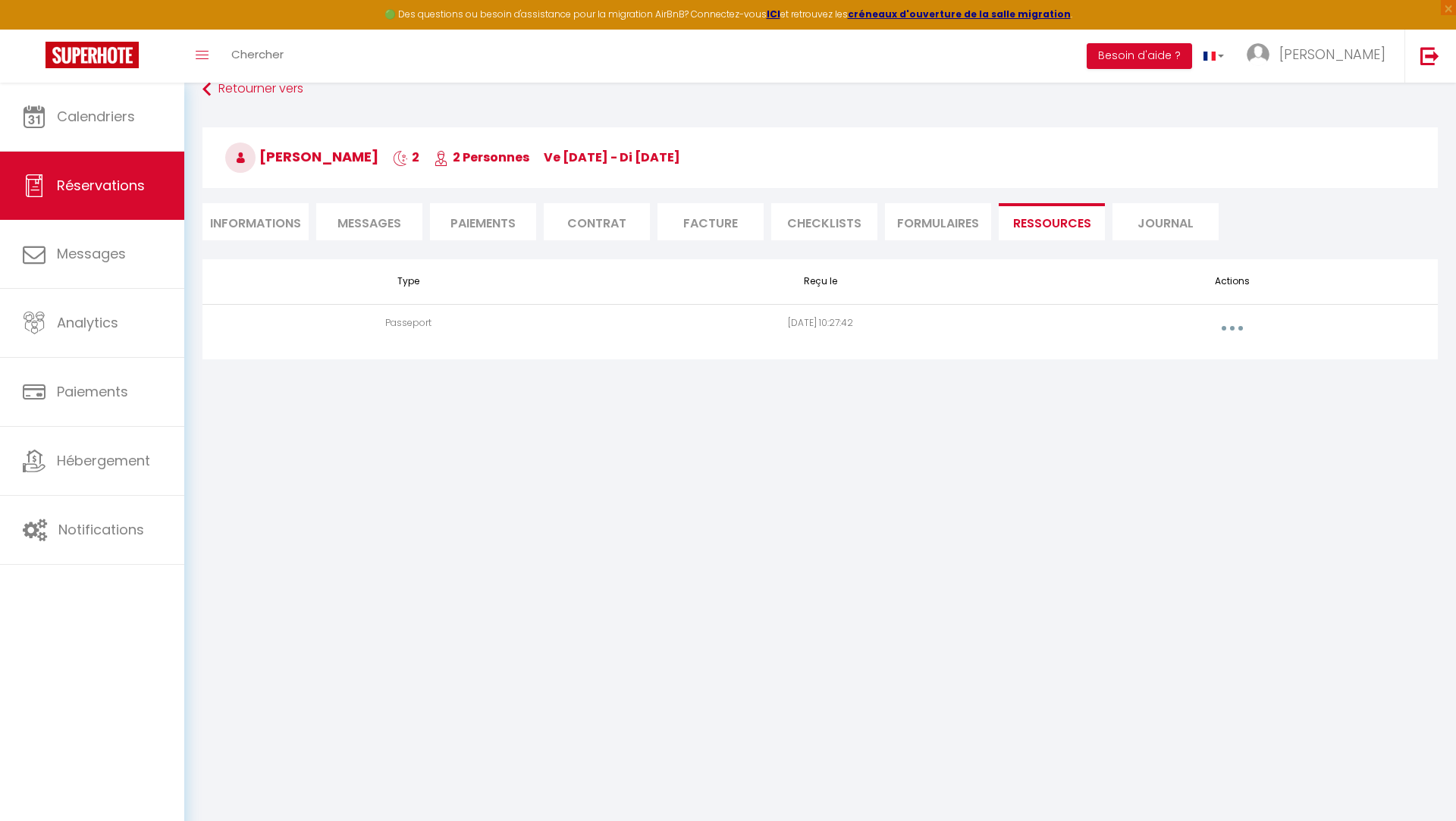
click at [1192, 228] on li "Journal" at bounding box center [1165, 221] width 106 height 37
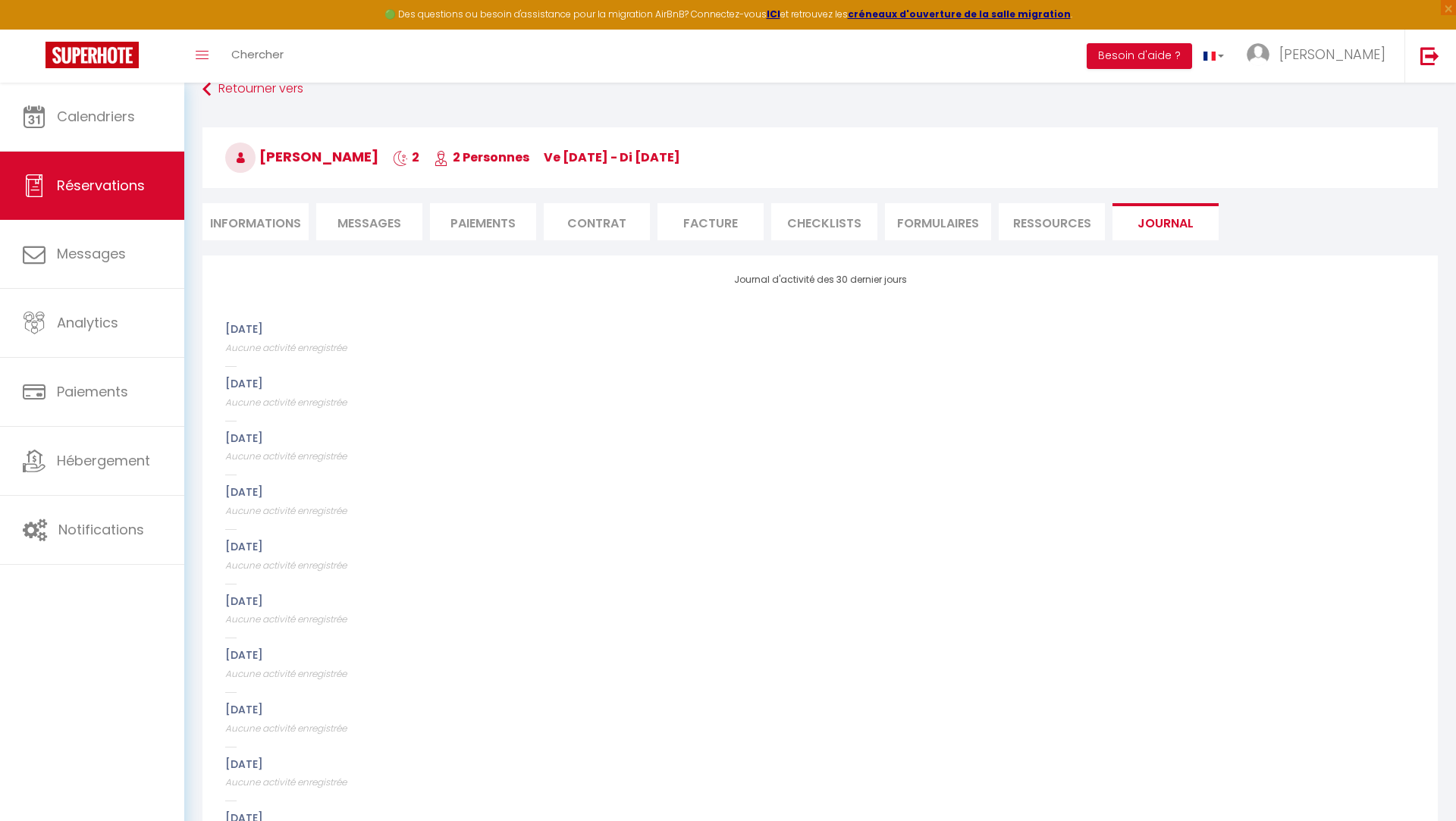
click at [245, 235] on li "Informations" at bounding box center [255, 221] width 106 height 37
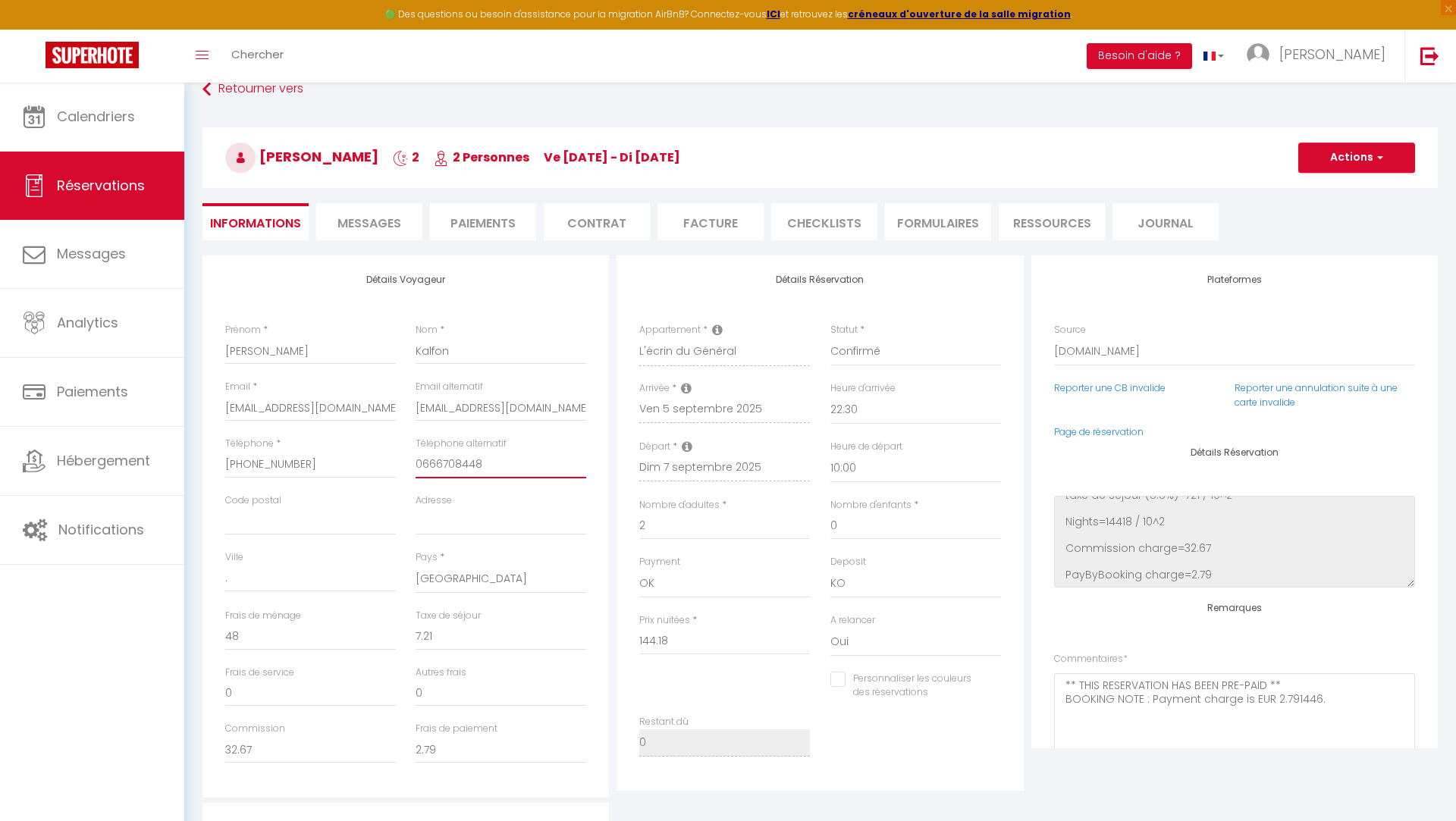
drag, startPoint x: 492, startPoint y: 467, endPoint x: 401, endPoint y: 465, distance: 91.0
click at [401, 465] on div "Téléphone * [PHONE_NUMBER] Téléphone alternatif [PHONE_NUMBER]" at bounding box center [405, 465] width 382 height 57
